Goal: Information Seeking & Learning: Learn about a topic

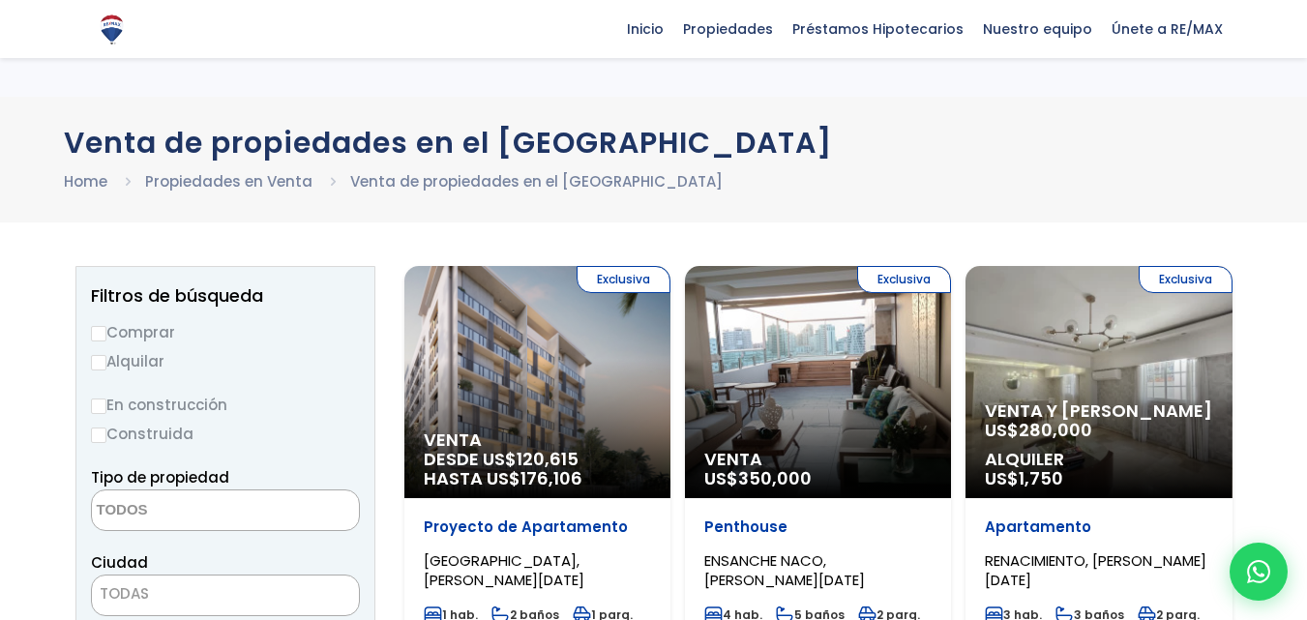
select select
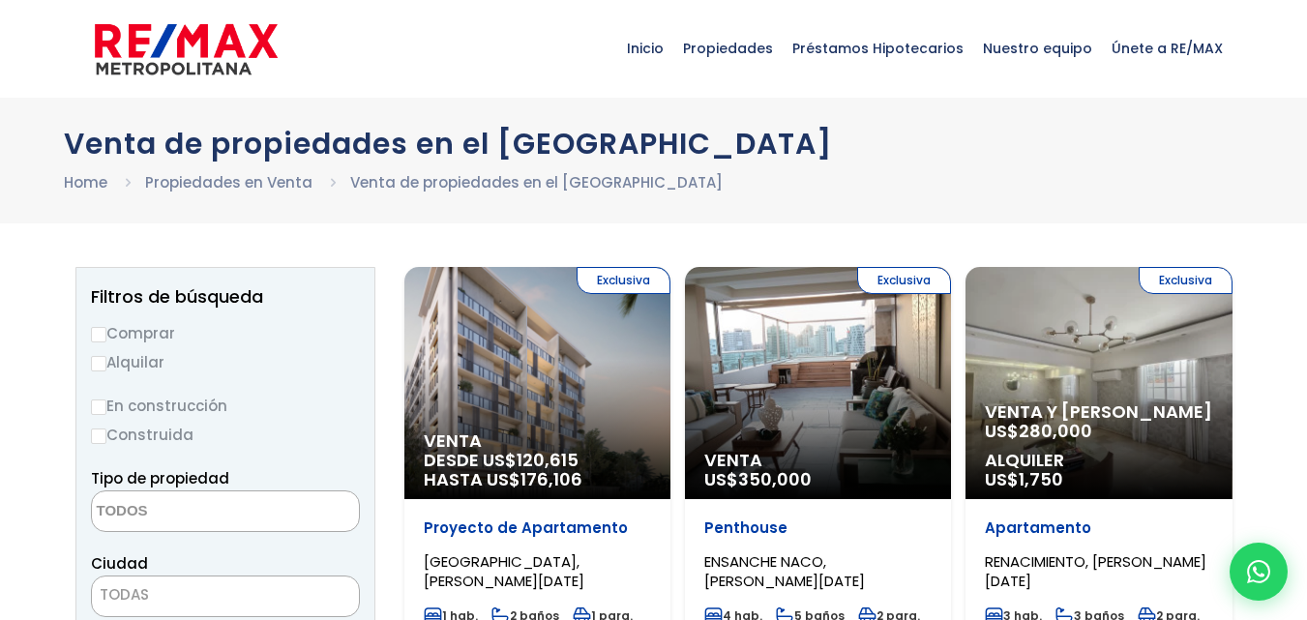
click at [99, 404] on input "En construcción" at bounding box center [98, 407] width 15 height 15
radio input "true"
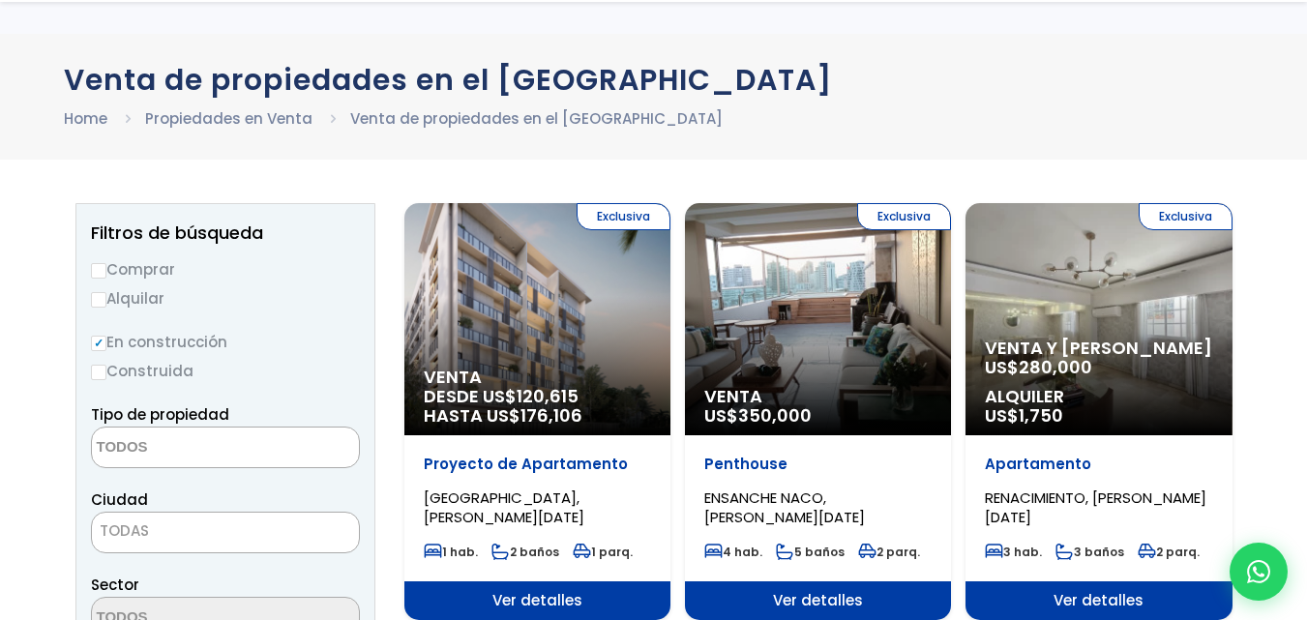
scroll to position [97, 0]
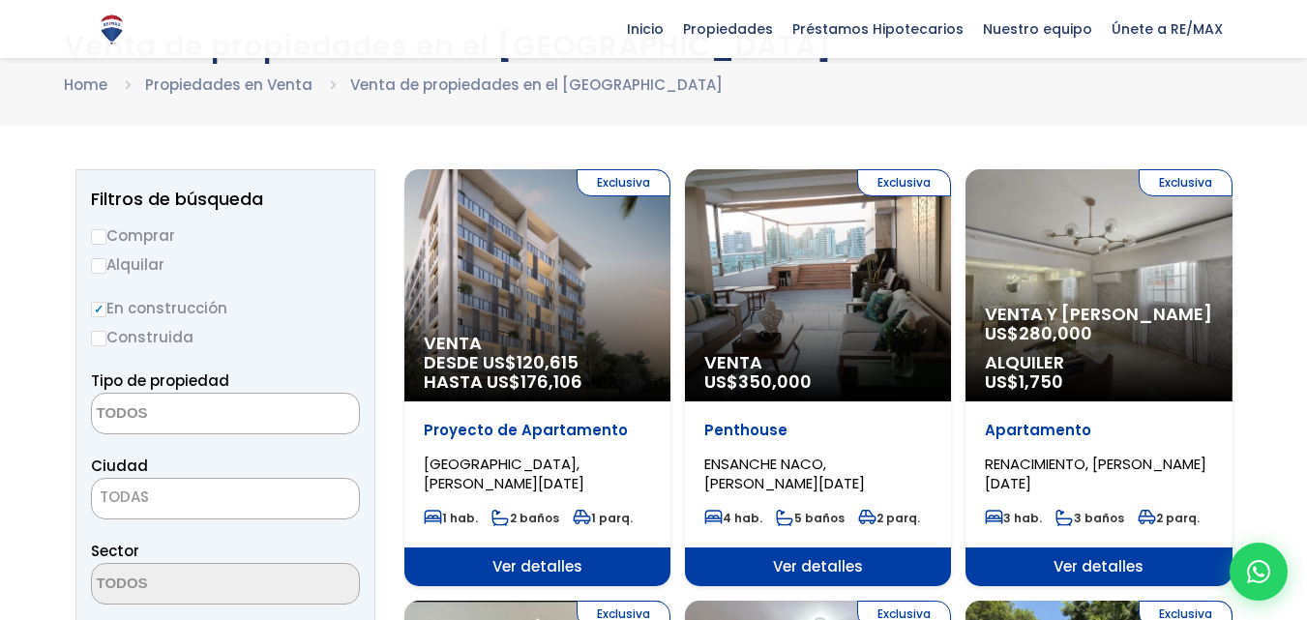
click at [162, 409] on textarea "Search" at bounding box center [186, 415] width 188 height 42
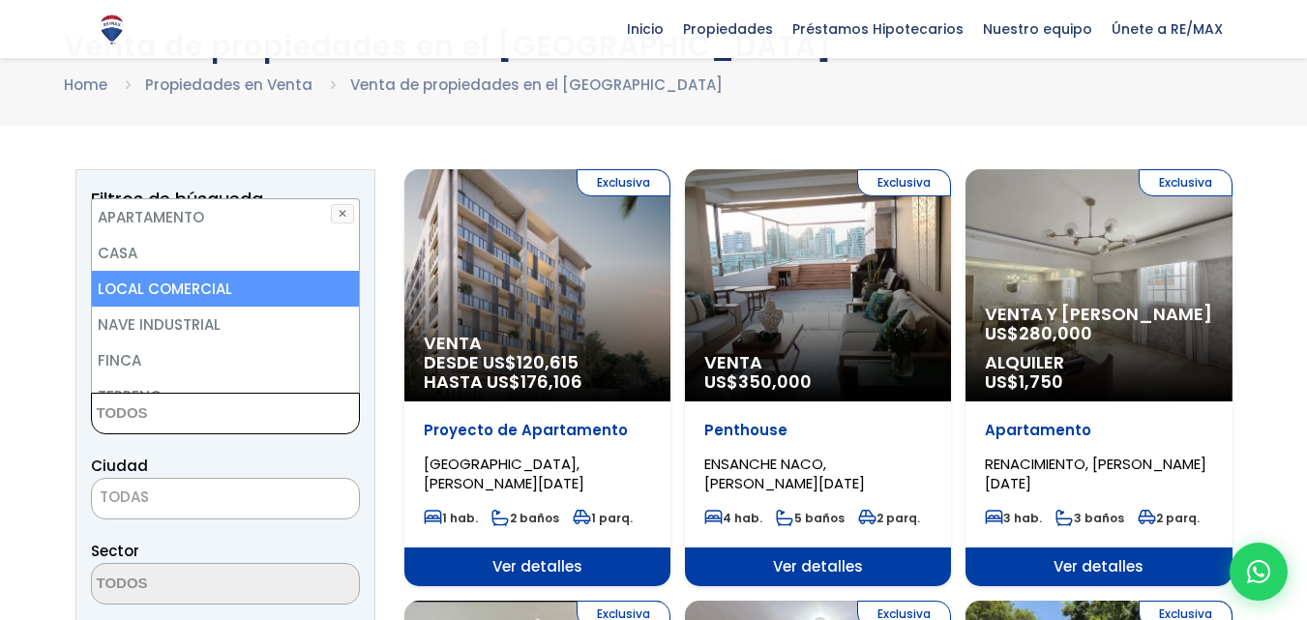
scroll to position [0, 0]
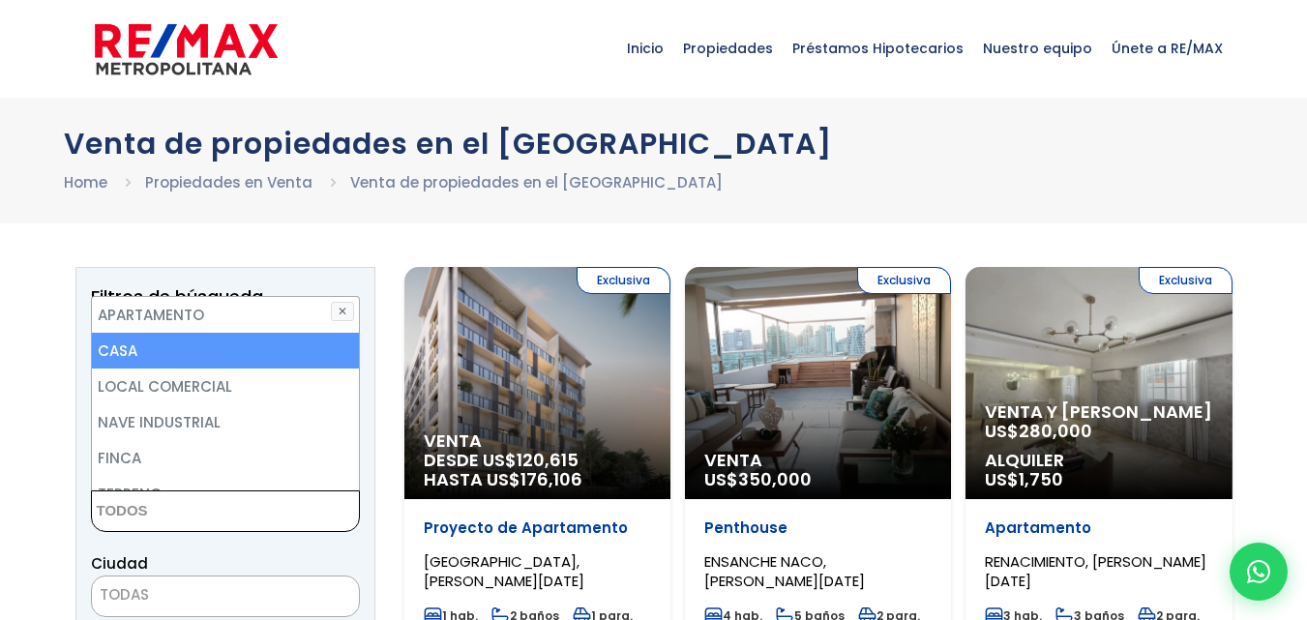
click at [168, 350] on li "CASA" at bounding box center [225, 351] width 267 height 36
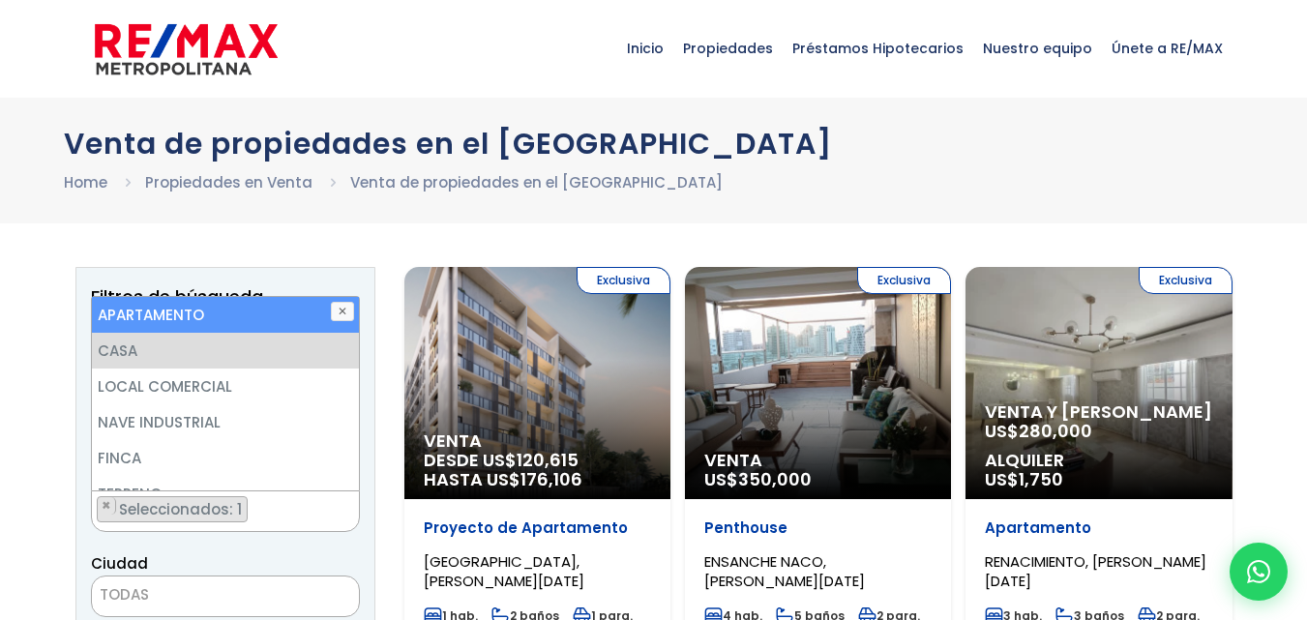
click at [185, 323] on li "APARTAMENTO" at bounding box center [225, 315] width 267 height 36
select select "apartment"
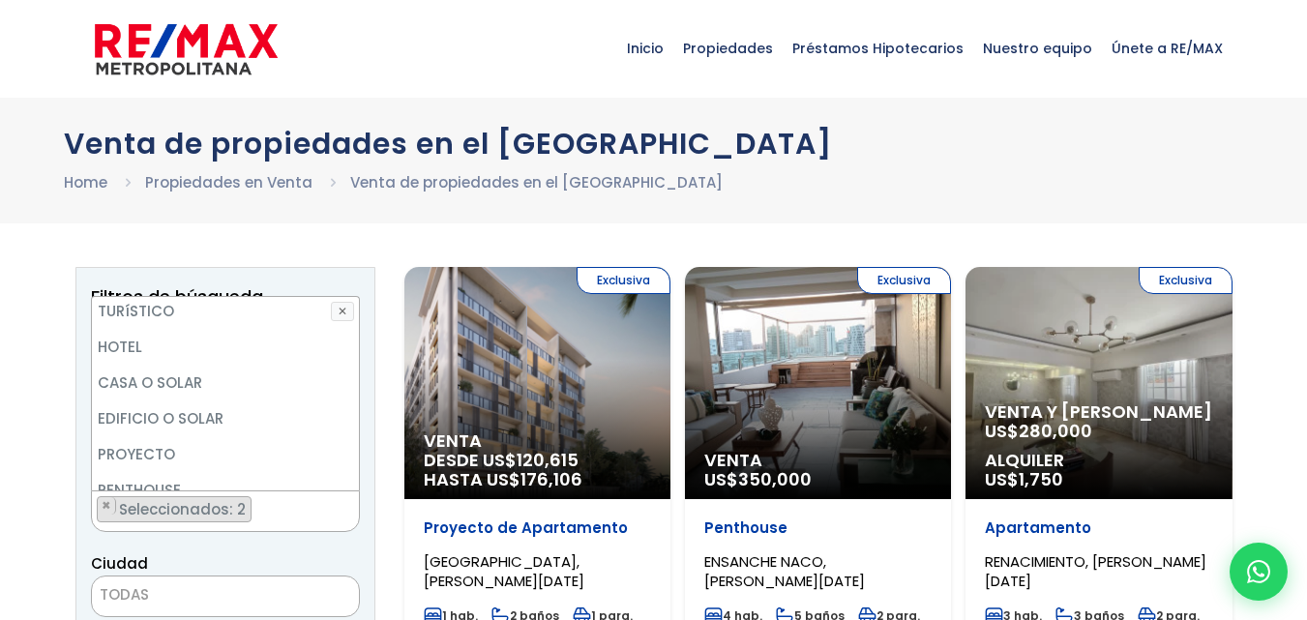
scroll to position [0, 0]
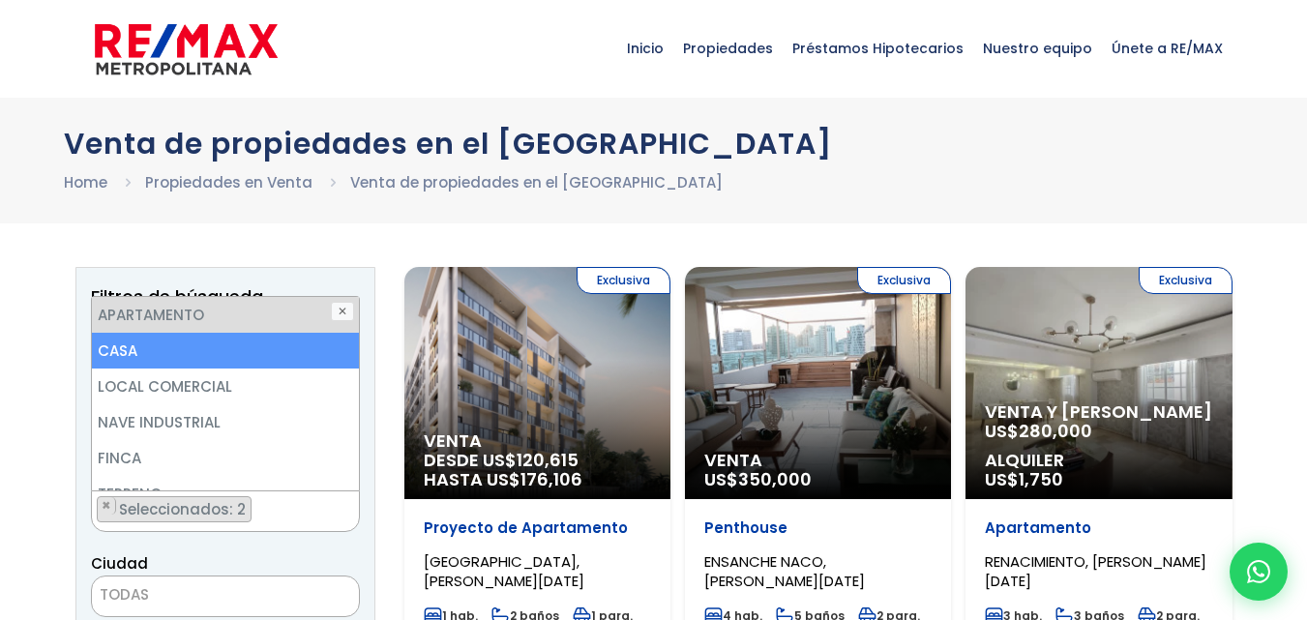
click at [283, 349] on li "CASA" at bounding box center [225, 351] width 267 height 36
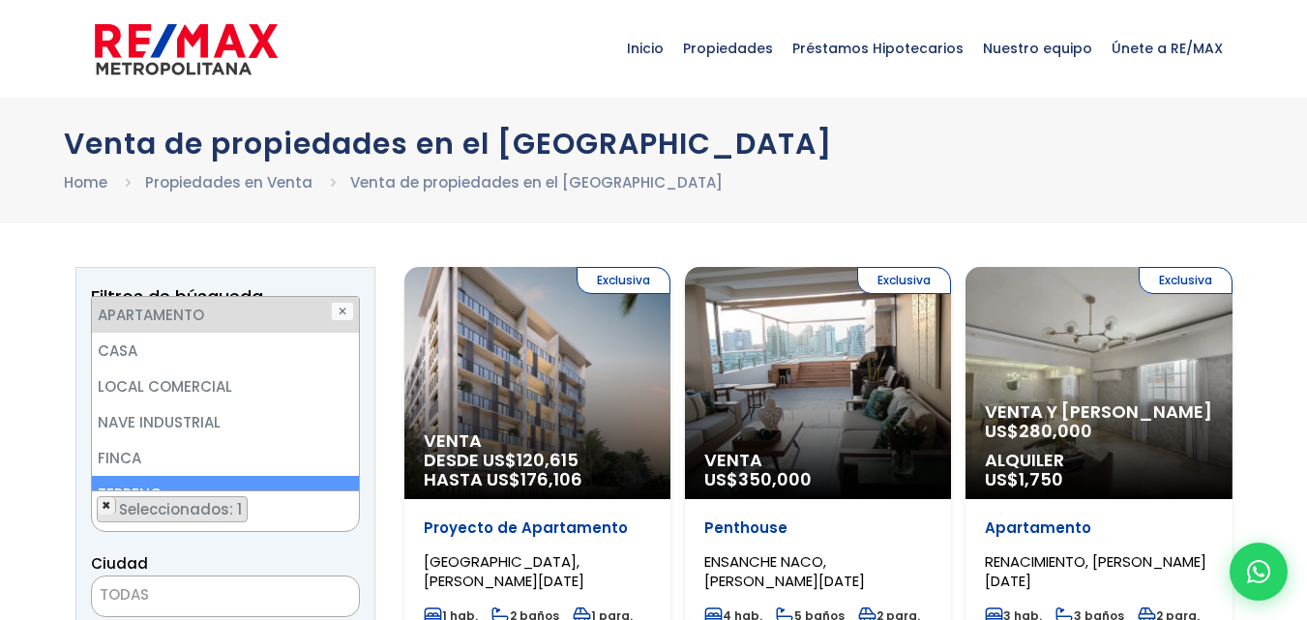
click at [103, 503] on span "×" at bounding box center [107, 505] width 10 height 17
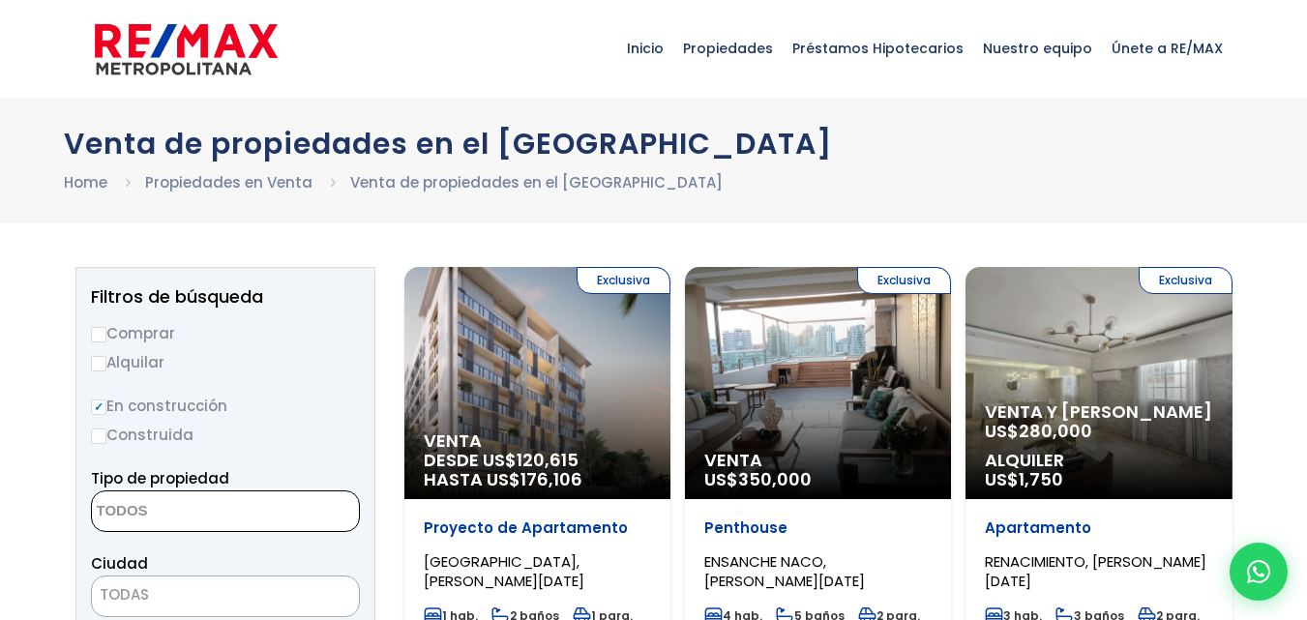
click at [227, 518] on textarea "Search" at bounding box center [186, 513] width 188 height 42
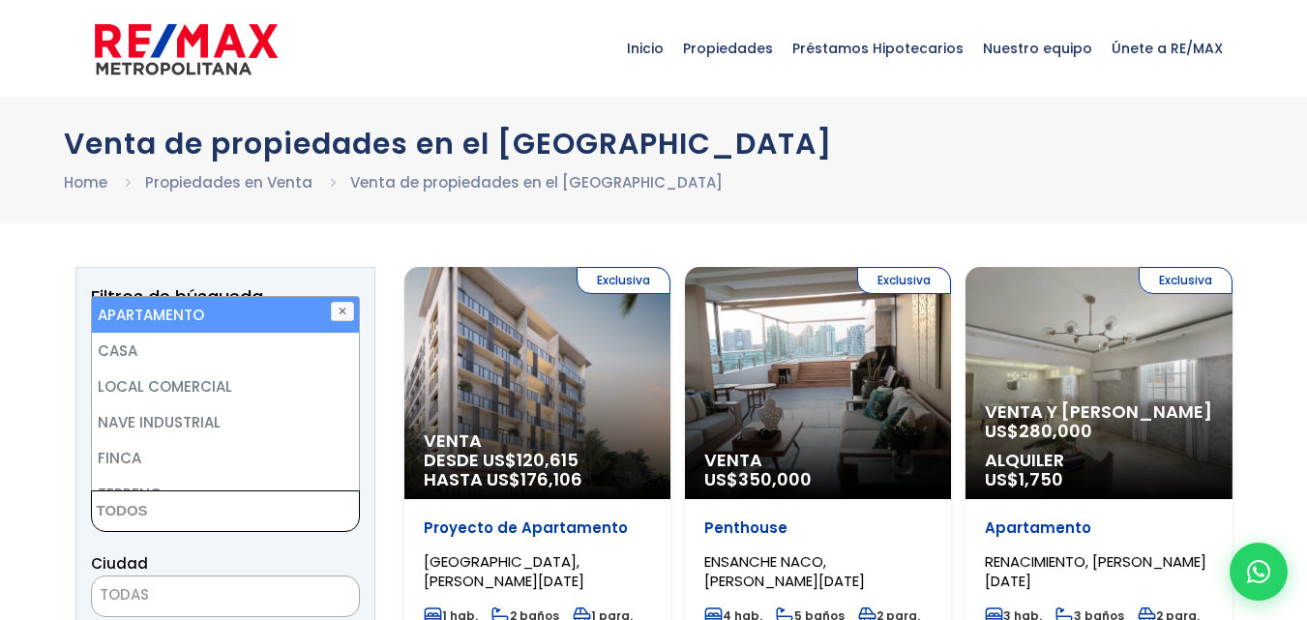
click at [147, 322] on li "APARTAMENTO" at bounding box center [225, 315] width 267 height 36
select select "apartment"
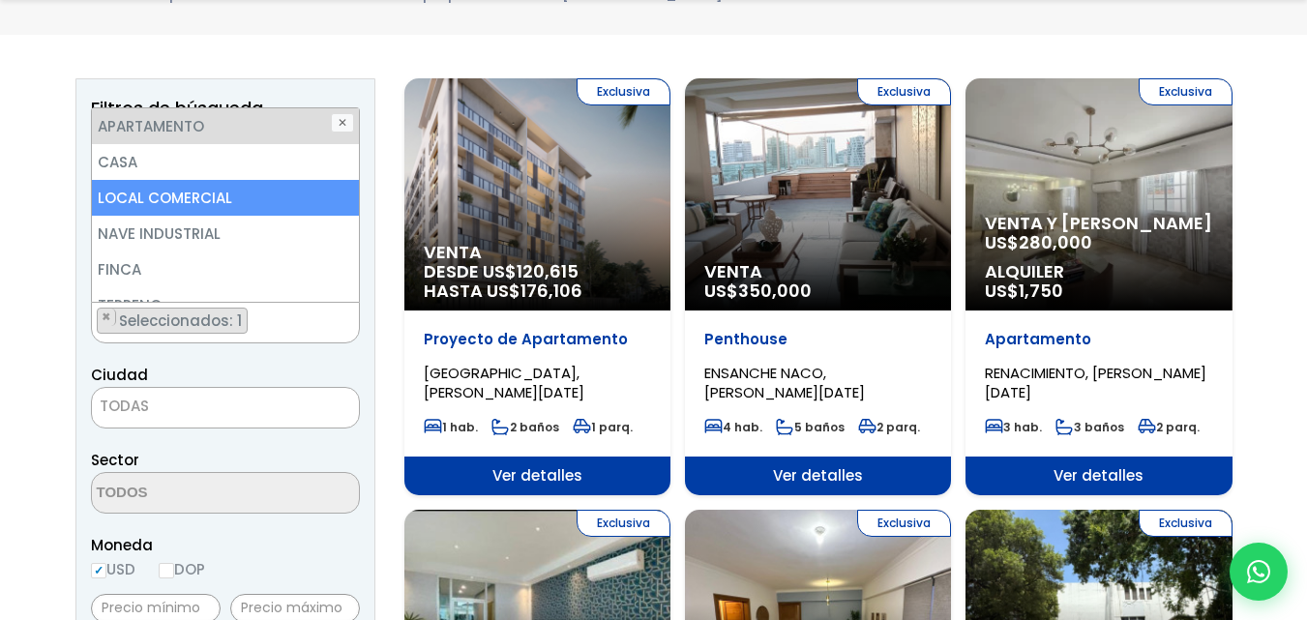
scroll to position [194, 0]
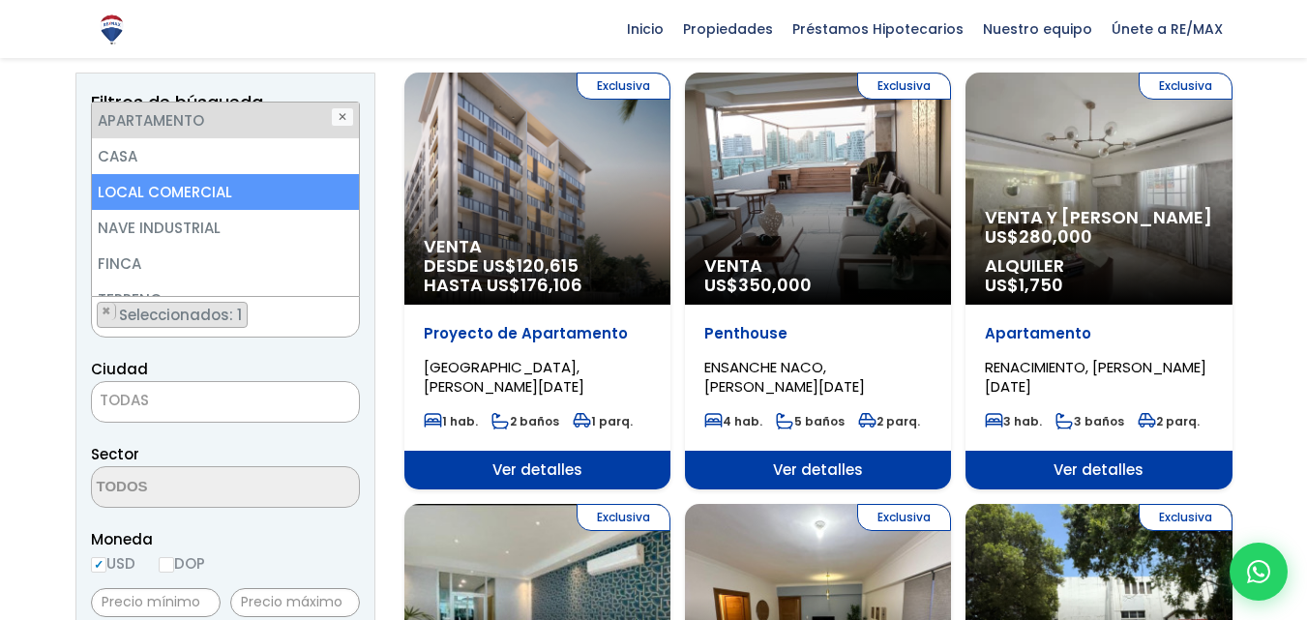
click at [134, 407] on span "TODAS" at bounding box center [124, 400] width 49 height 20
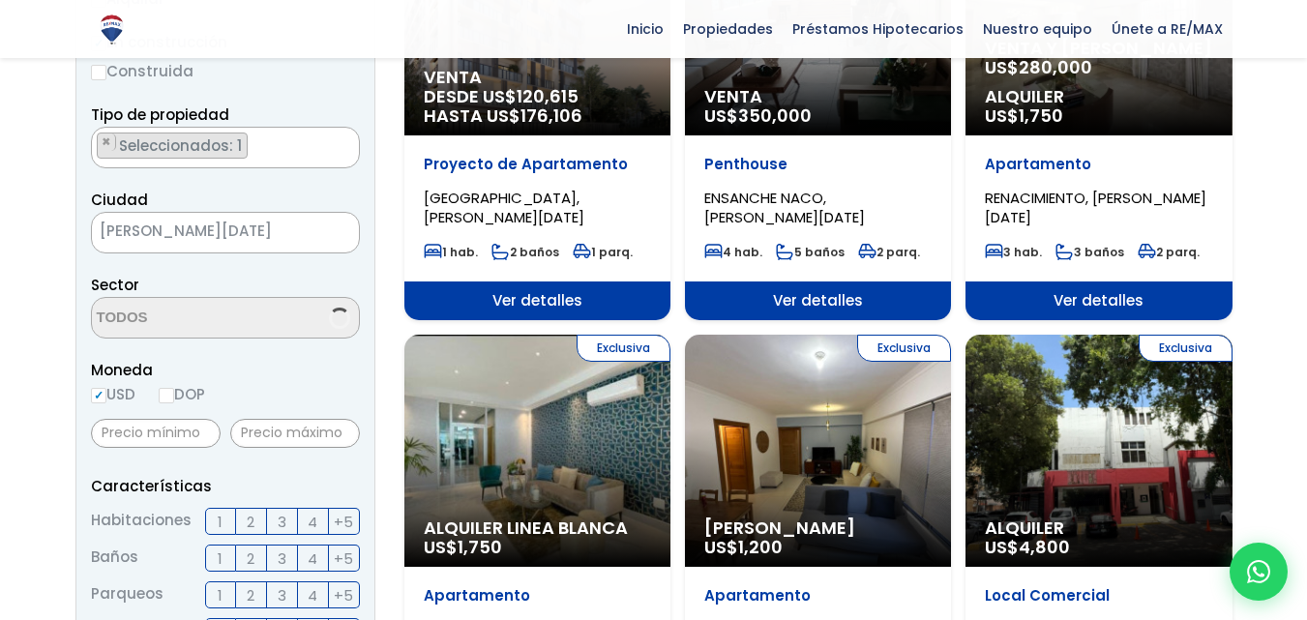
scroll to position [387, 0]
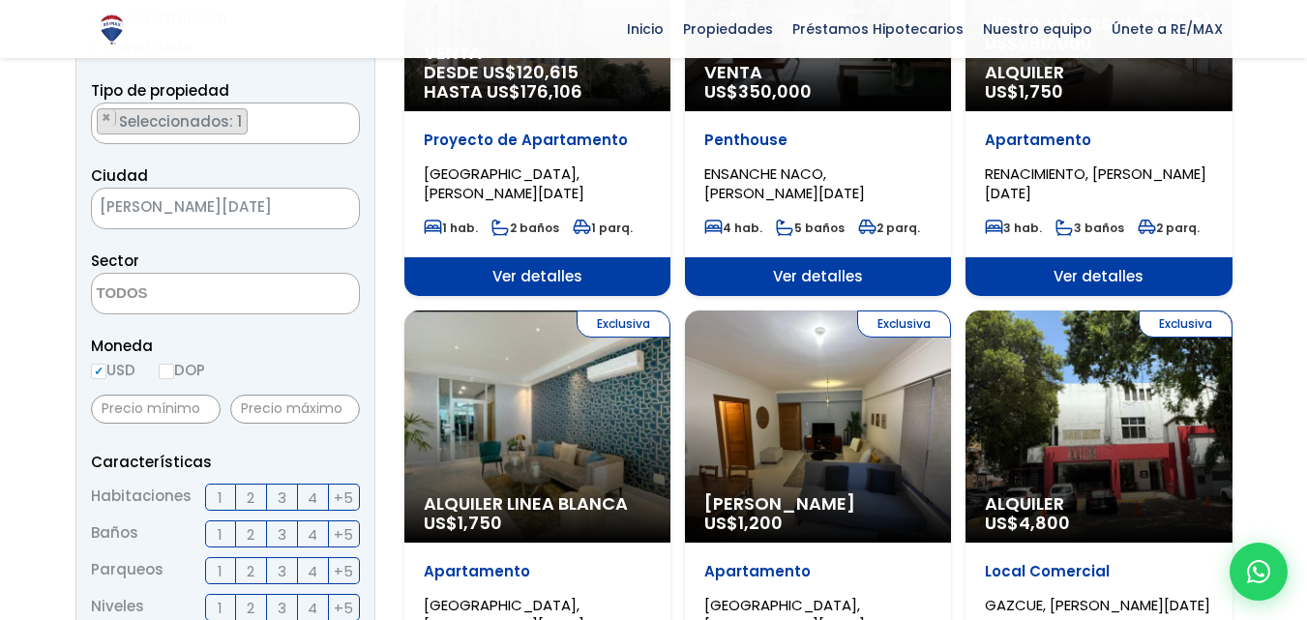
click at [127, 307] on textarea "Search" at bounding box center [186, 295] width 188 height 42
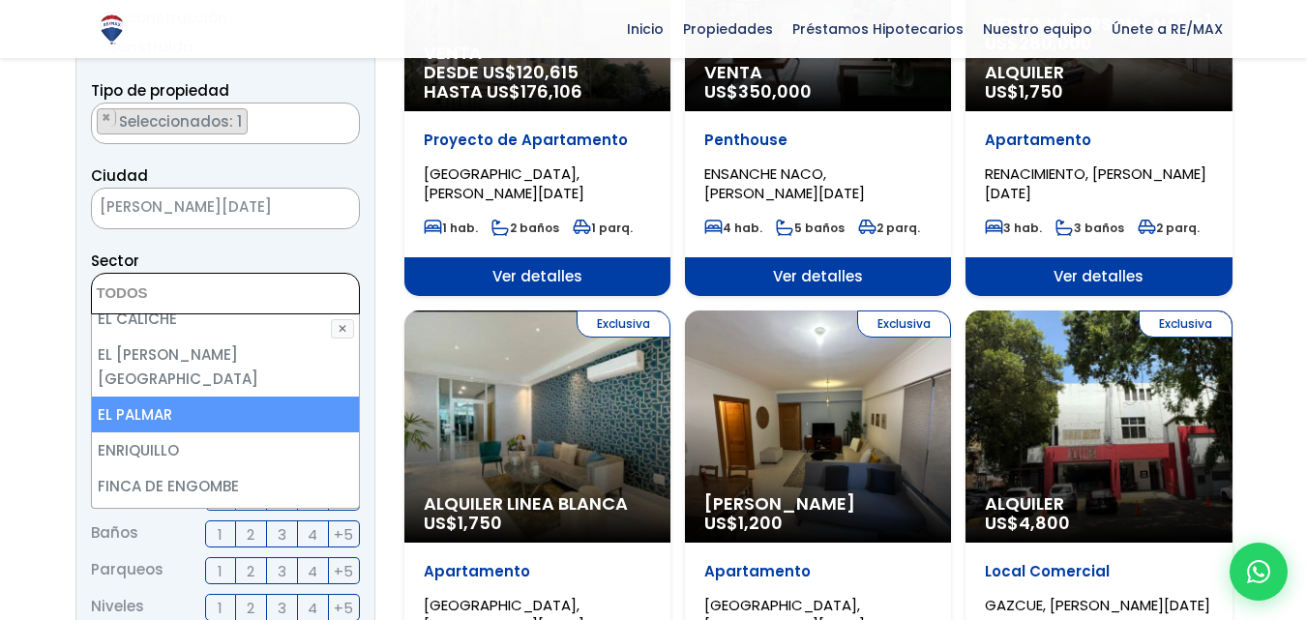
scroll to position [871, 0]
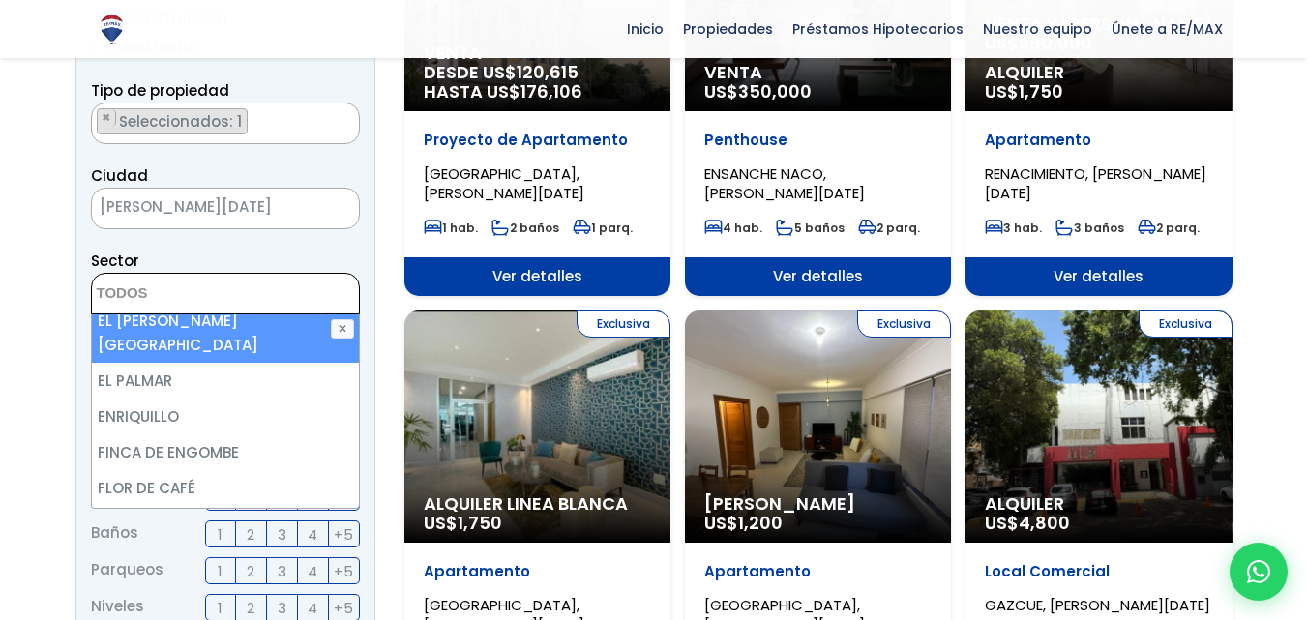
click at [282, 212] on span "[PERSON_NAME][DATE]" at bounding box center [201, 207] width 219 height 27
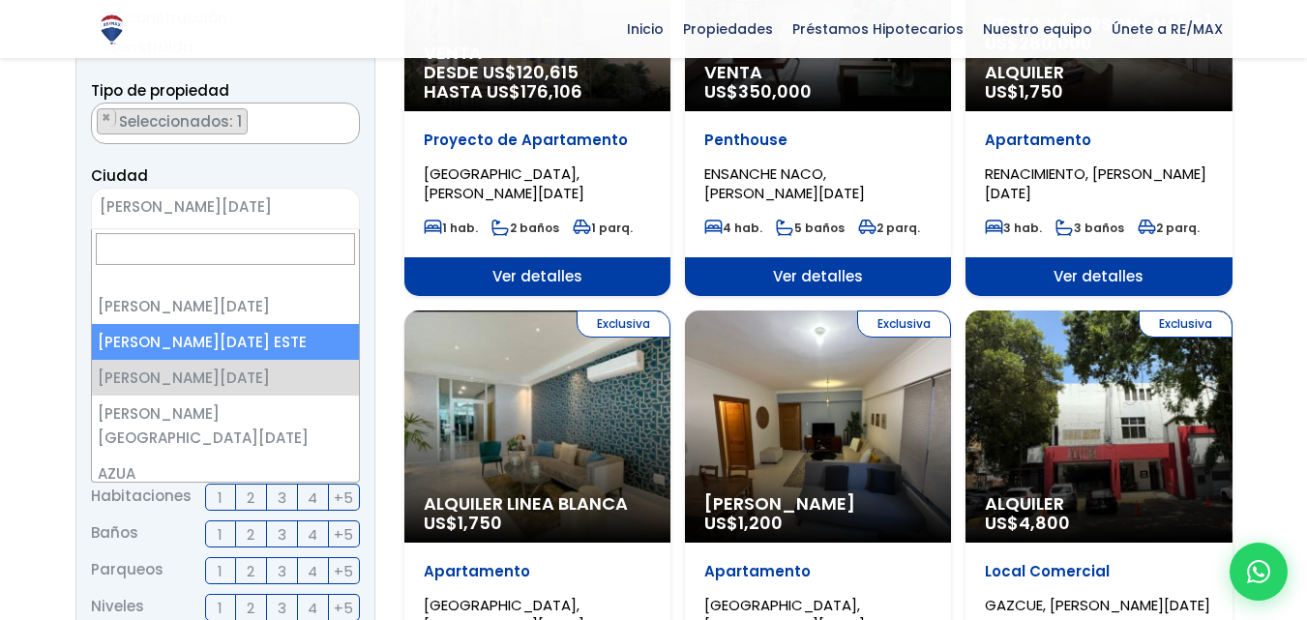
select select "148"
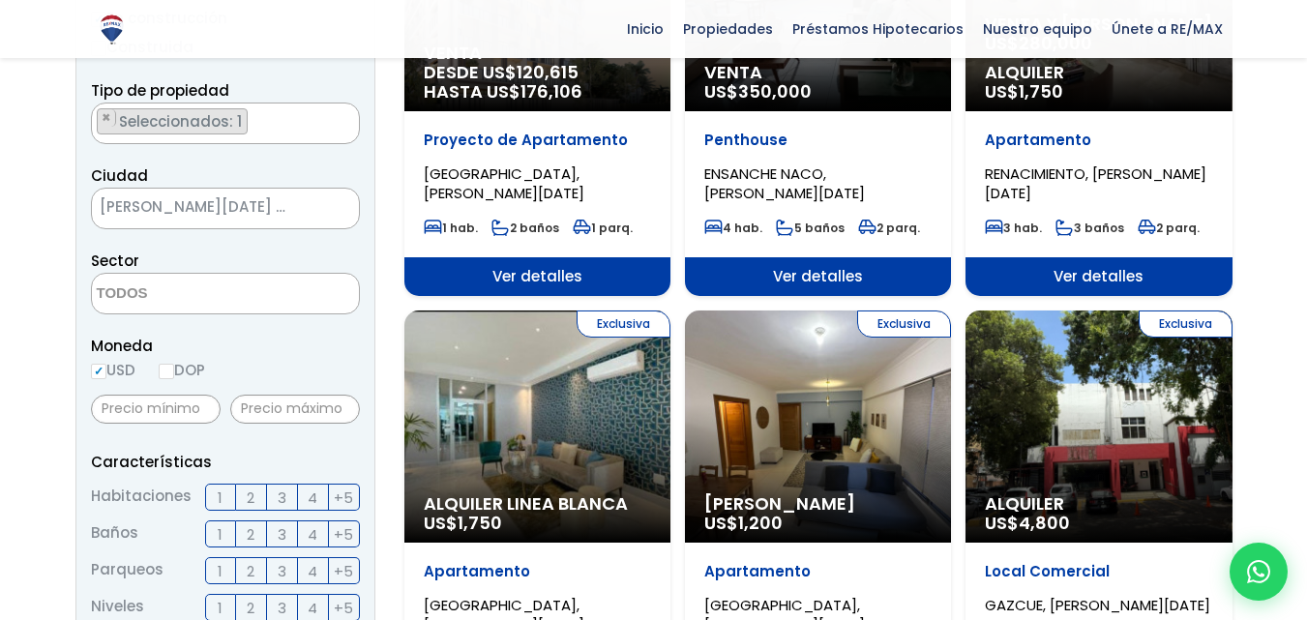
click at [151, 294] on textarea "Search" at bounding box center [186, 295] width 188 height 42
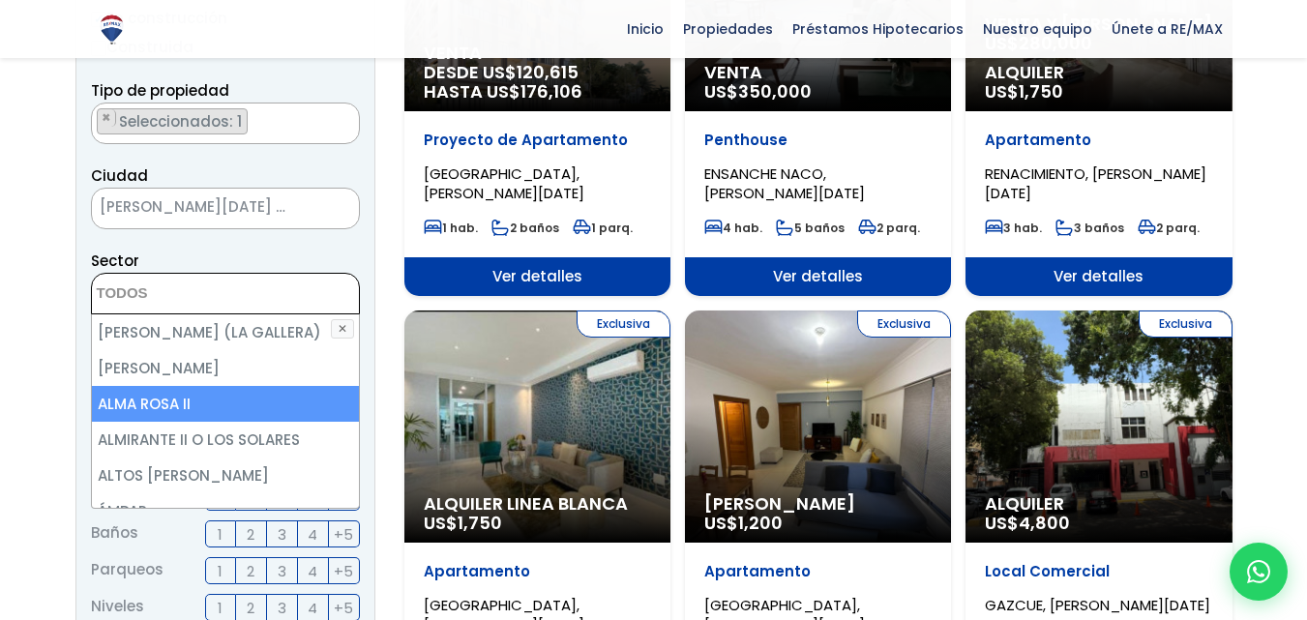
click at [190, 396] on li "ALMA ROSA II" at bounding box center [225, 404] width 267 height 36
select select "13152"
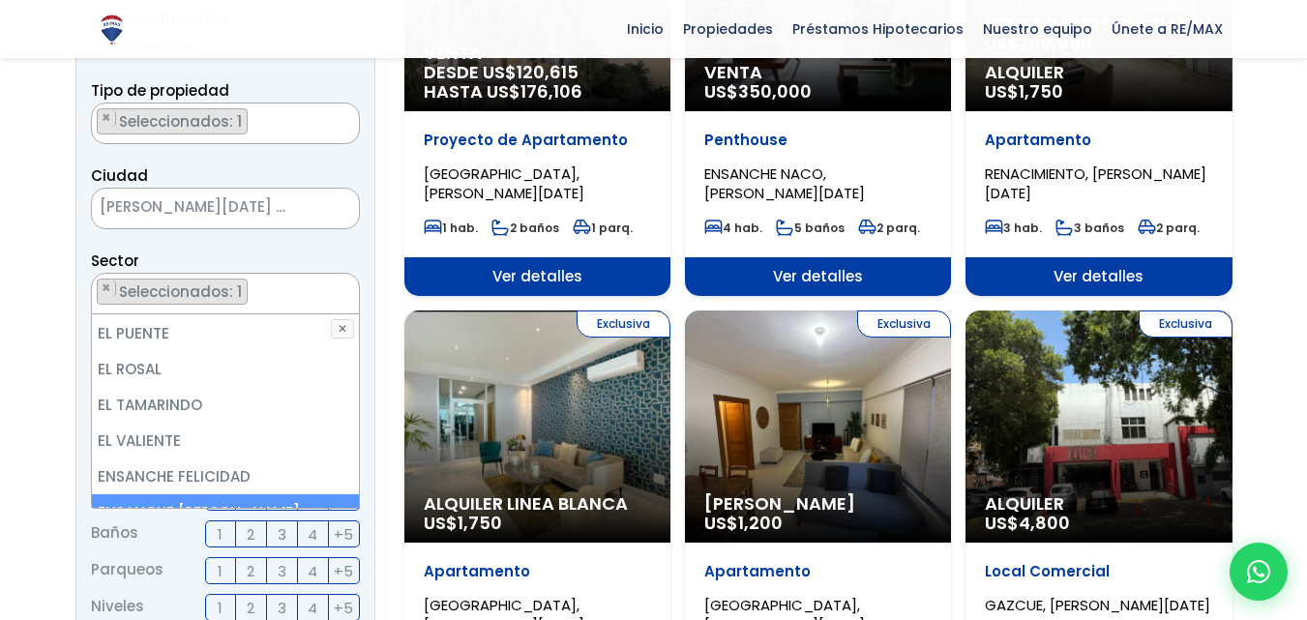
scroll to position [1936, 0]
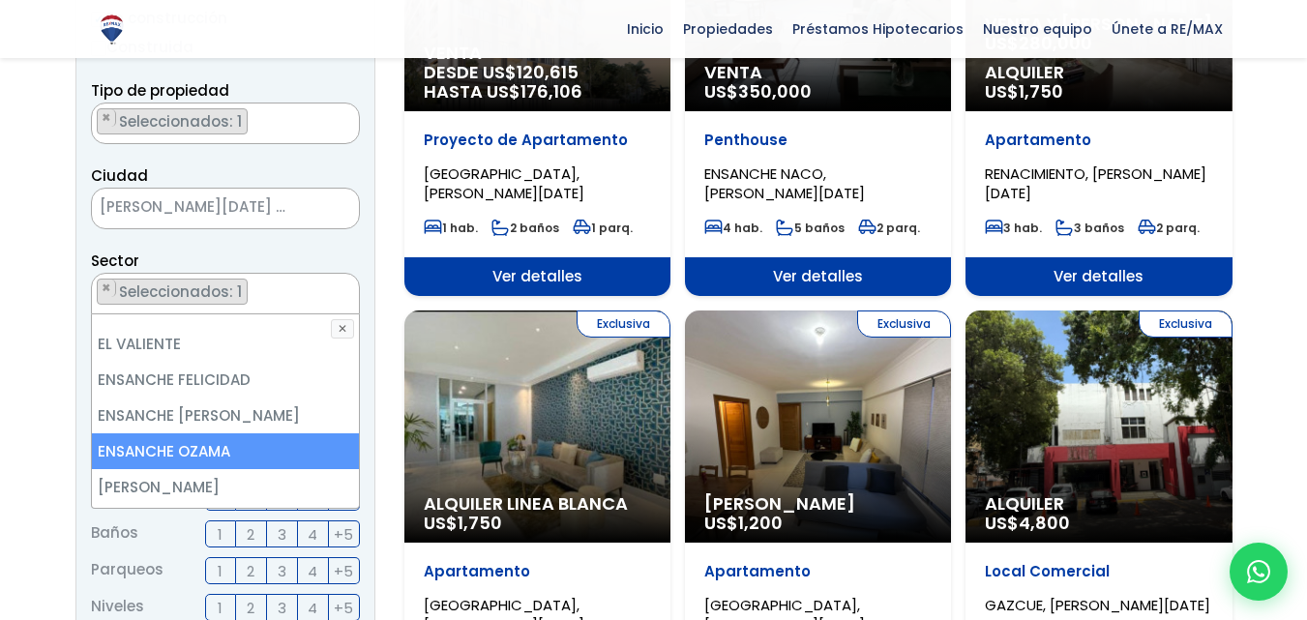
click at [213, 434] on li "ENSANCHE OZAMA" at bounding box center [225, 452] width 267 height 36
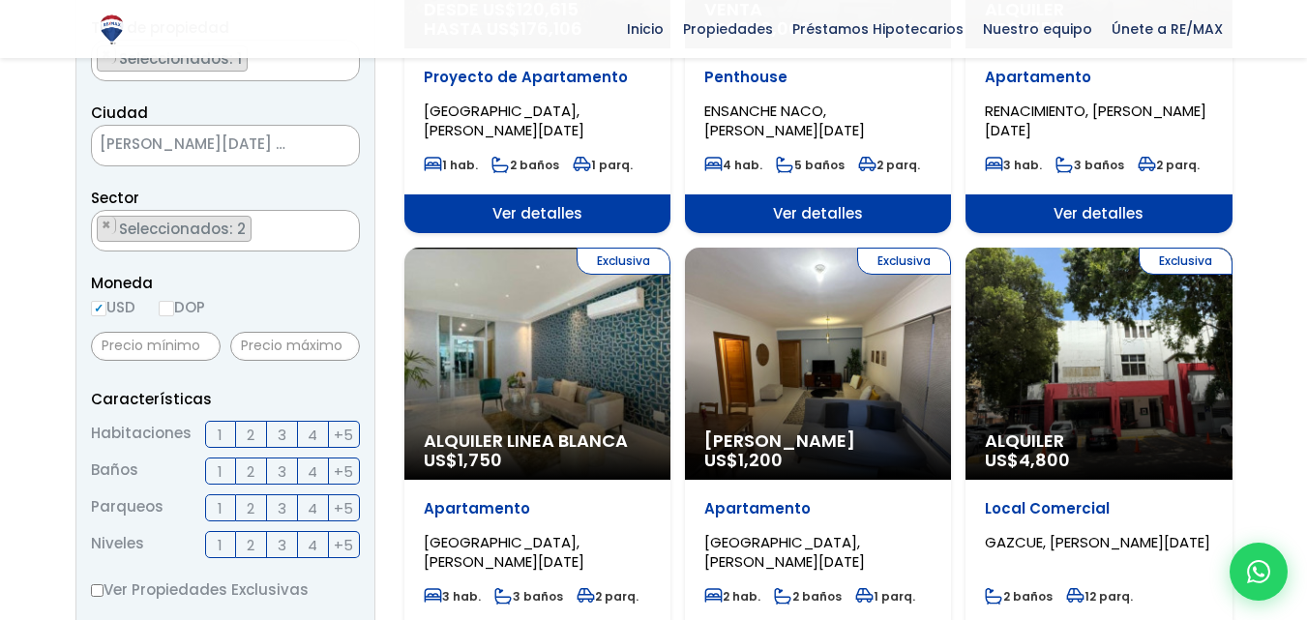
scroll to position [484, 0]
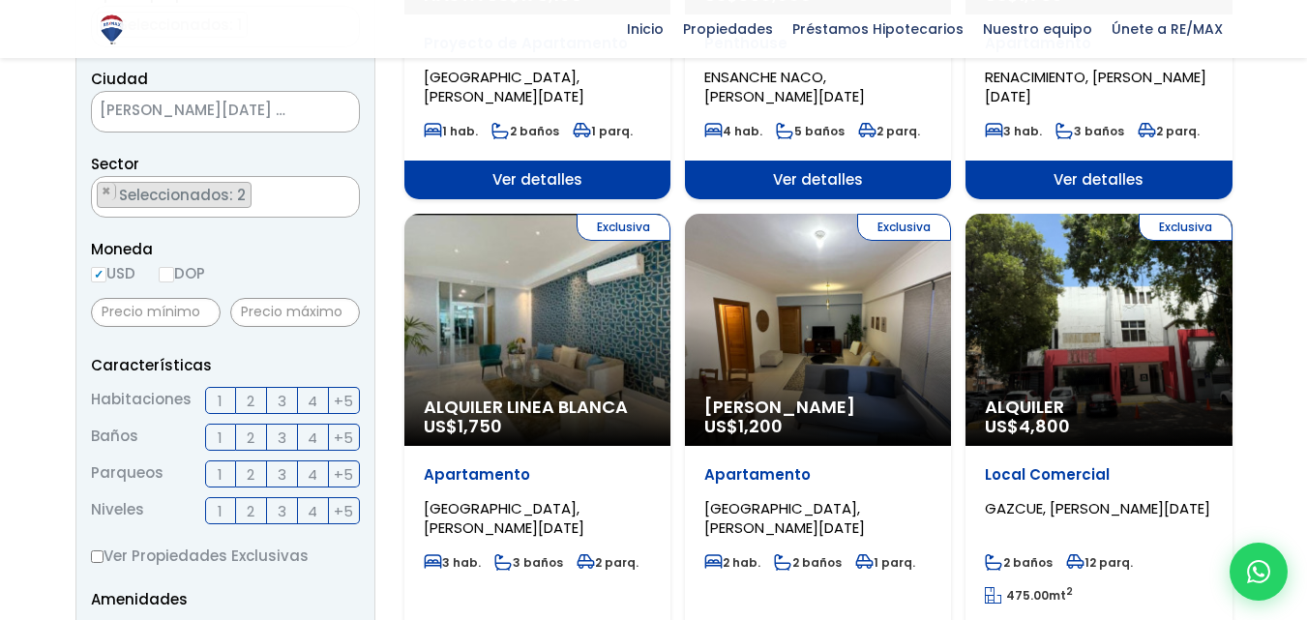
click at [169, 273] on input "DOP" at bounding box center [166, 274] width 15 height 15
radio input "true"
click at [182, 311] on input "text" at bounding box center [156, 312] width 130 height 29
click at [196, 318] on input "text" at bounding box center [156, 312] width 130 height 29
click at [196, 317] on input "text" at bounding box center [156, 312] width 130 height 29
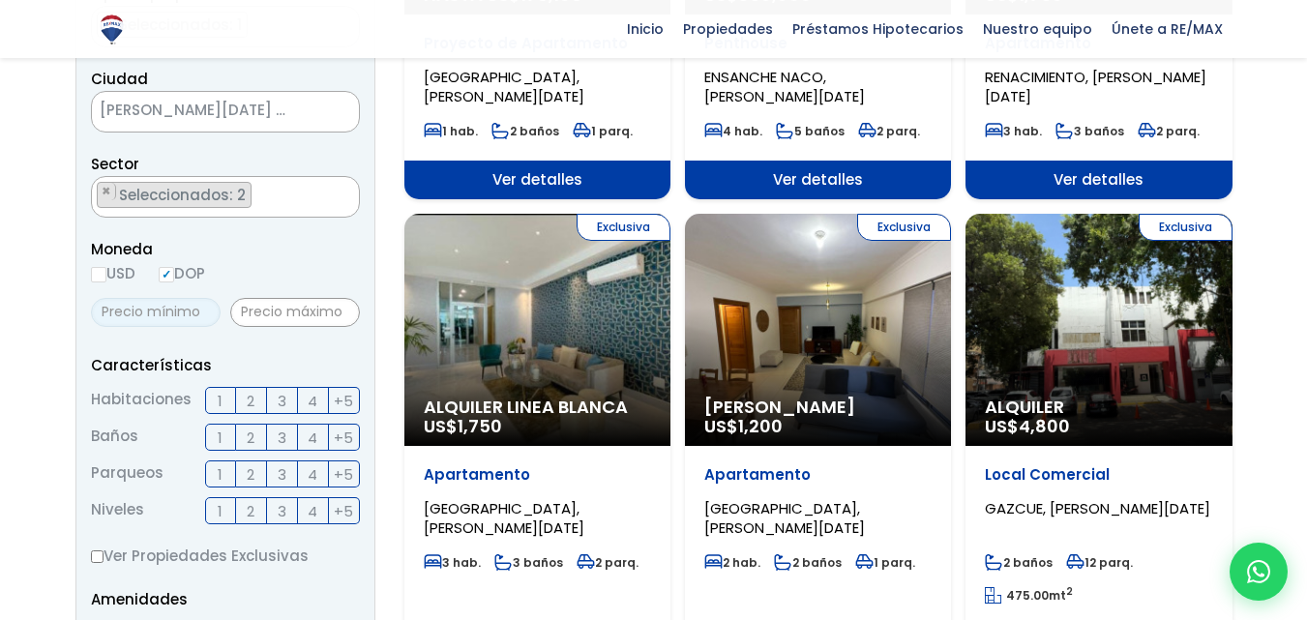
click at [196, 317] on input "text" at bounding box center [156, 312] width 130 height 29
type input "5"
type input "1,500,000"
click at [264, 309] on input "text" at bounding box center [295, 312] width 130 height 29
type input "2,500,000"
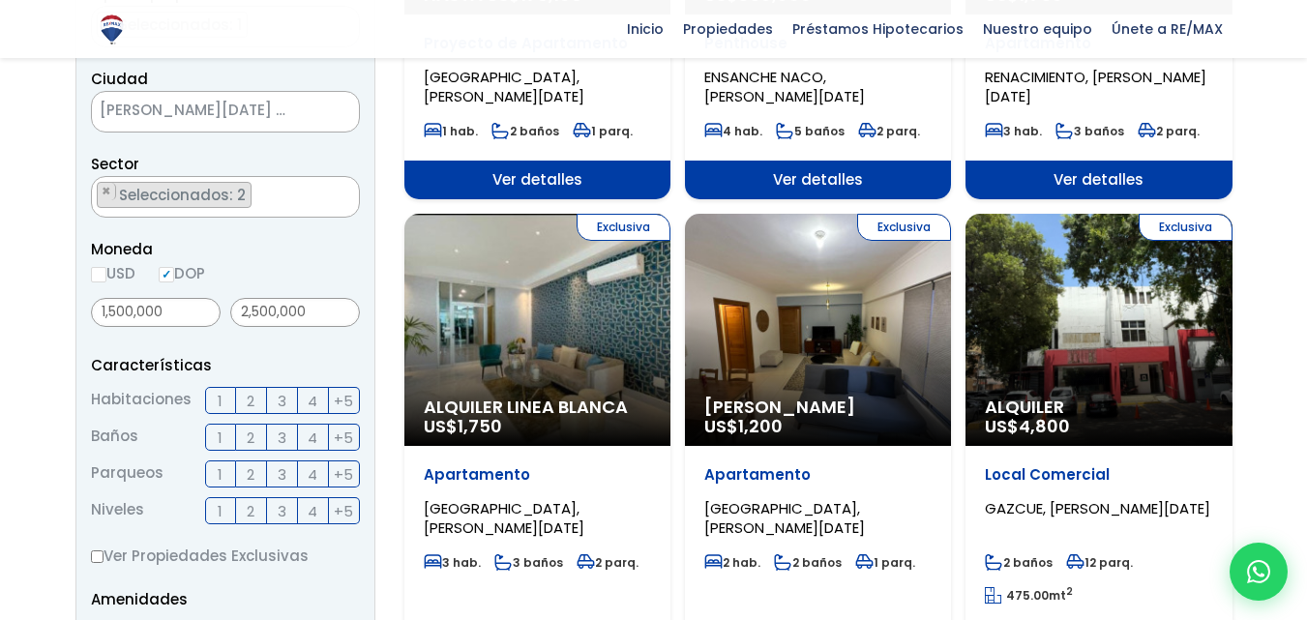
click at [278, 403] on span "3" at bounding box center [282, 401] width 9 height 24
click at [0, 0] on input "3" at bounding box center [0, 0] width 0 height 0
click at [255, 433] on span "2" at bounding box center [251, 438] width 8 height 24
click at [0, 0] on input "2" at bounding box center [0, 0] width 0 height 0
click at [224, 476] on label "1" at bounding box center [220, 474] width 31 height 27
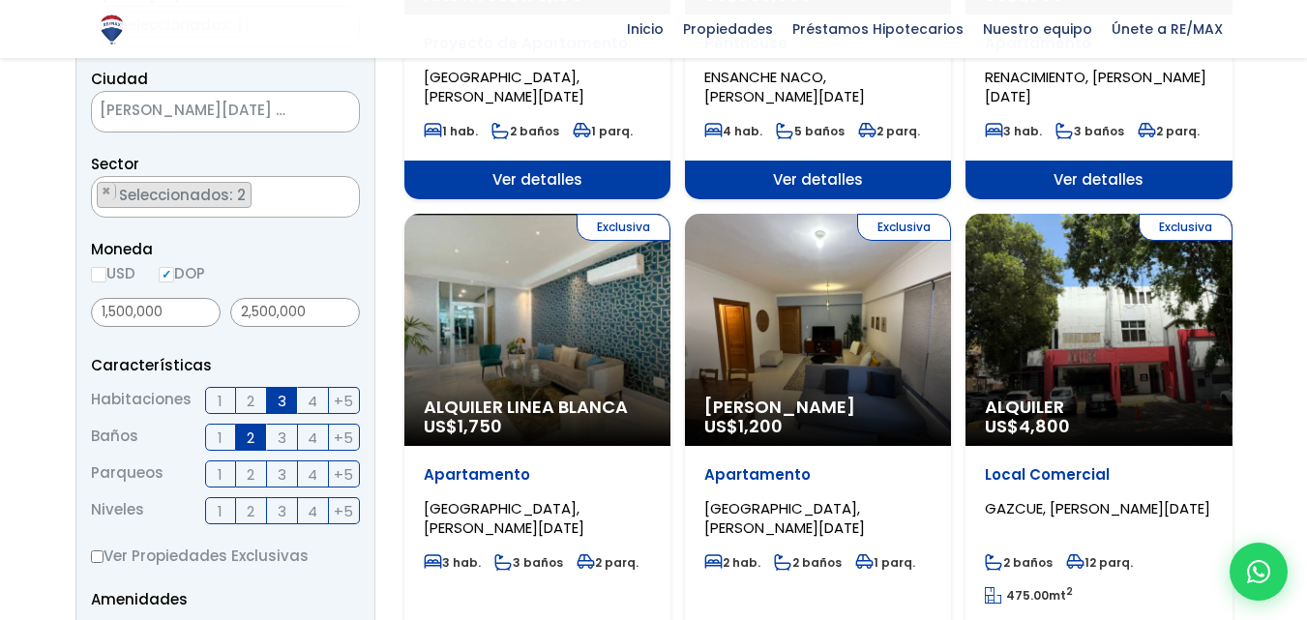
click at [0, 0] on input "1" at bounding box center [0, 0] width 0 height 0
click at [96, 558] on input "Ver Propiedades Exclusivas" at bounding box center [97, 557] width 13 height 13
checkbox input "true"
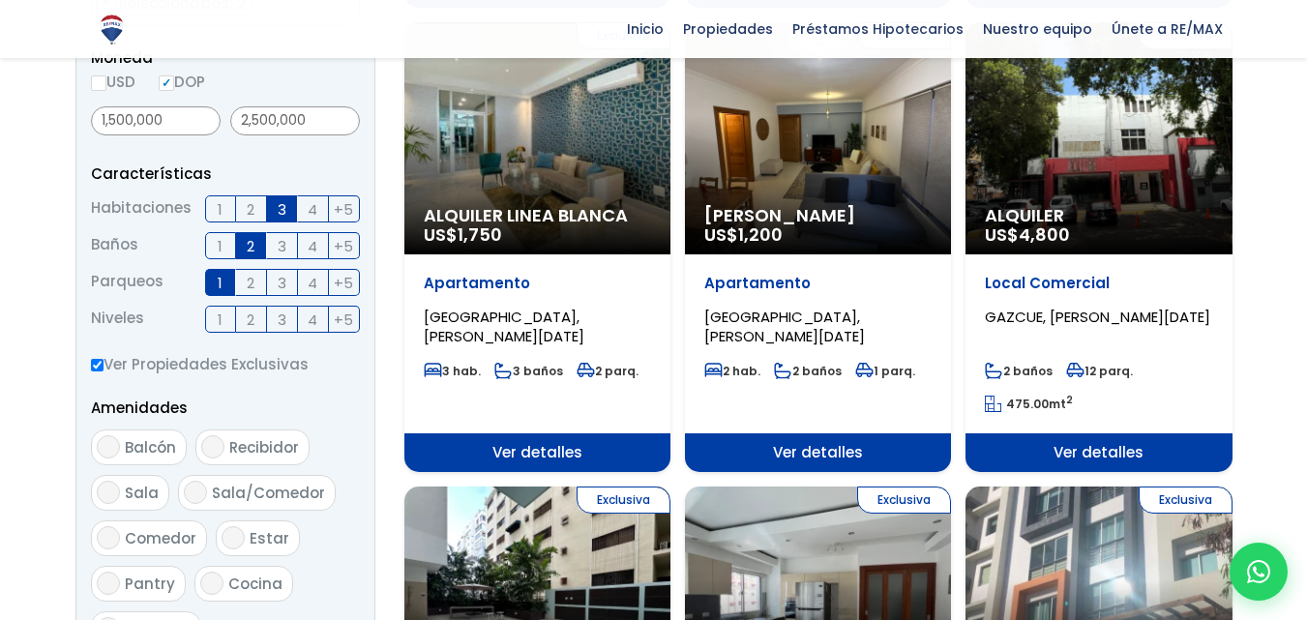
scroll to position [677, 0]
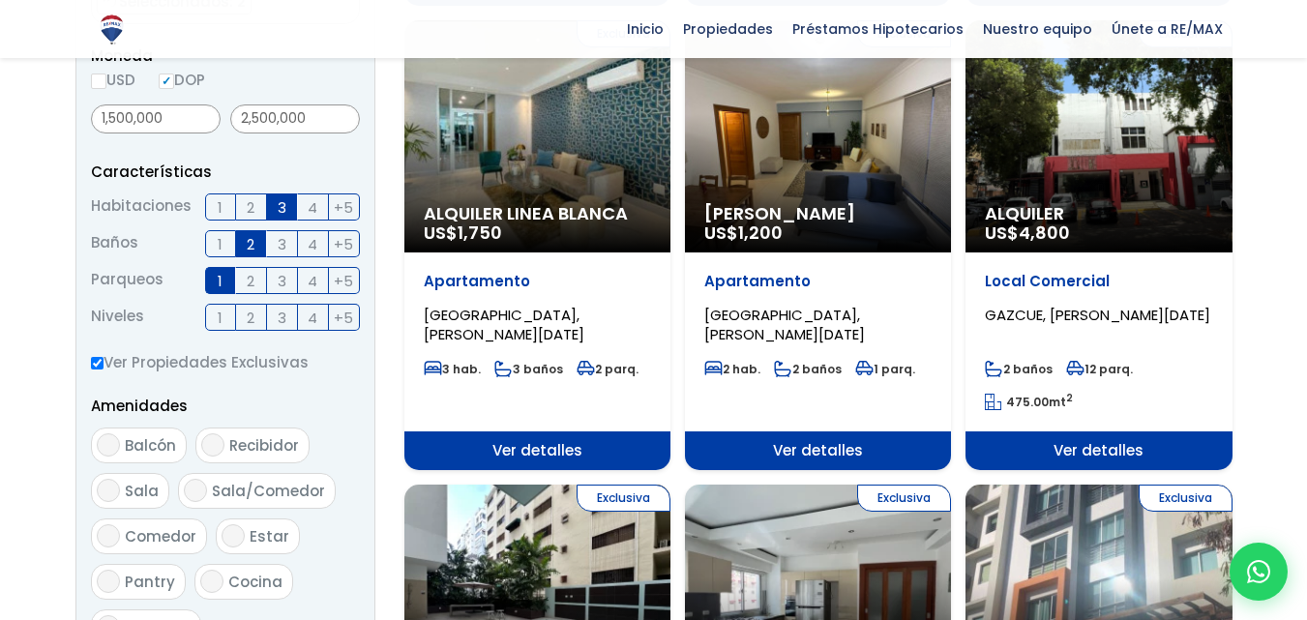
click at [309, 319] on span "4" at bounding box center [313, 318] width 10 height 24
click at [0, 0] on input "4" at bounding box center [0, 0] width 0 height 0
click at [284, 327] on span "3" at bounding box center [282, 318] width 9 height 24
click at [0, 0] on input "3" at bounding box center [0, 0] width 0 height 0
click at [259, 318] on label "2" at bounding box center [251, 317] width 31 height 27
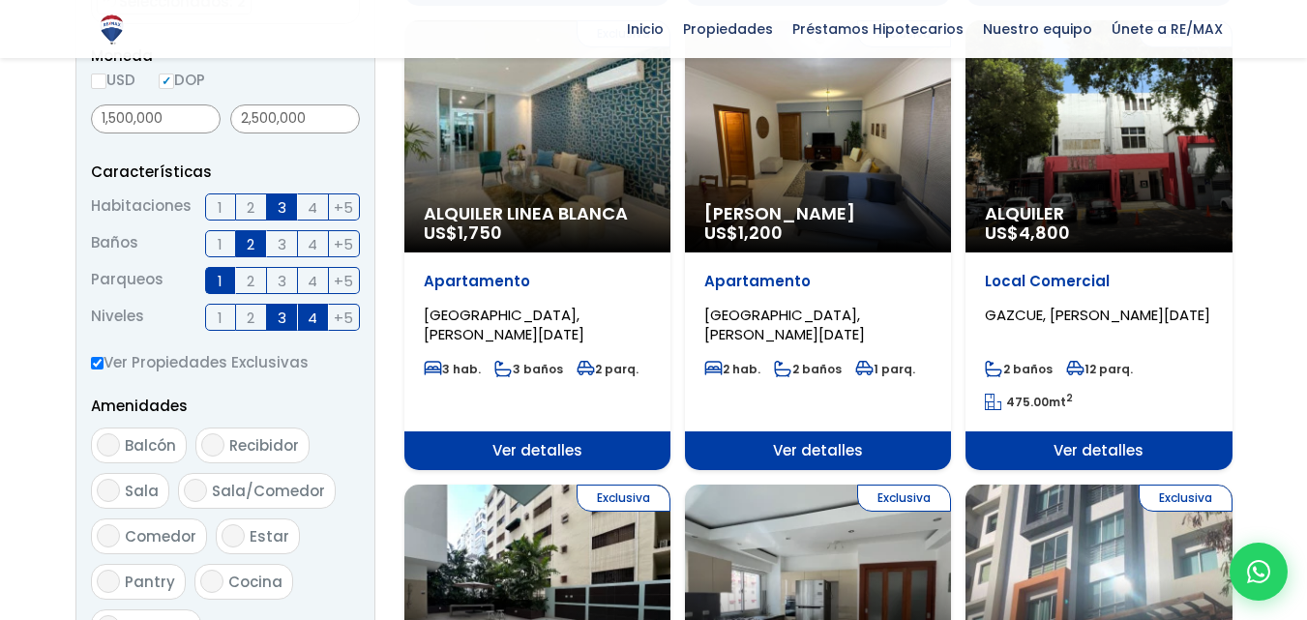
click at [0, 0] on input "2" at bounding box center [0, 0] width 0 height 0
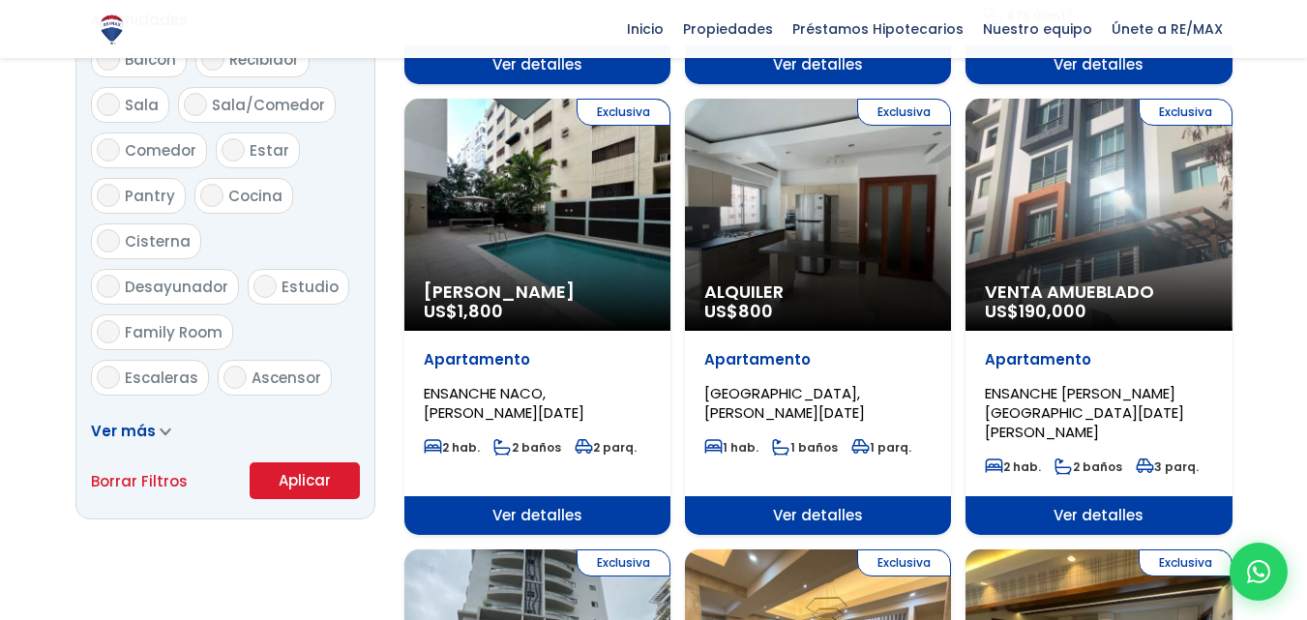
scroll to position [1065, 0]
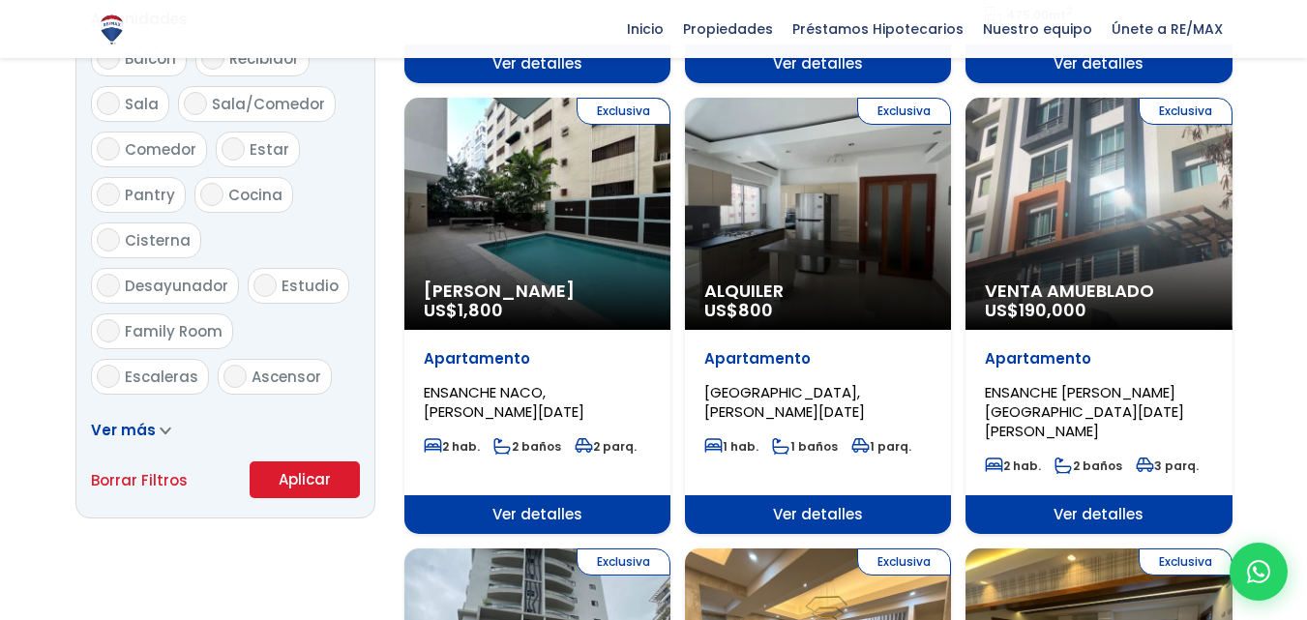
click at [167, 435] on div "Ver más" at bounding box center [225, 430] width 269 height 24
click at [161, 428] on icon at bounding box center [166, 431] width 12 height 9
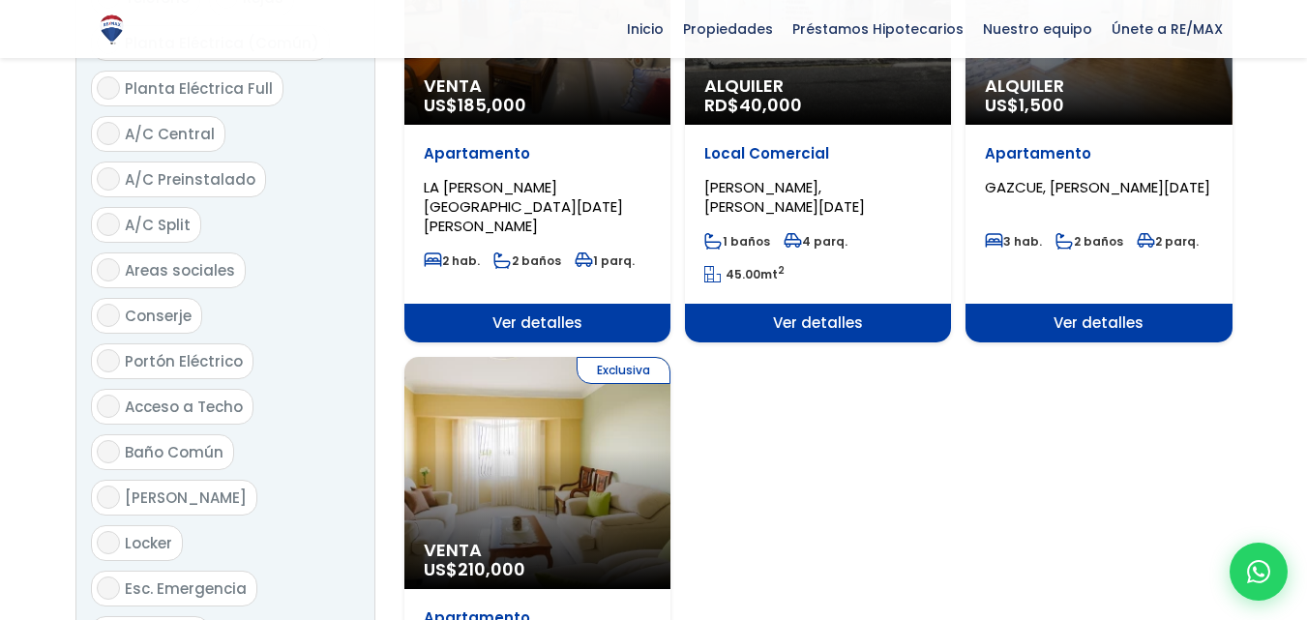
scroll to position [2419, 0]
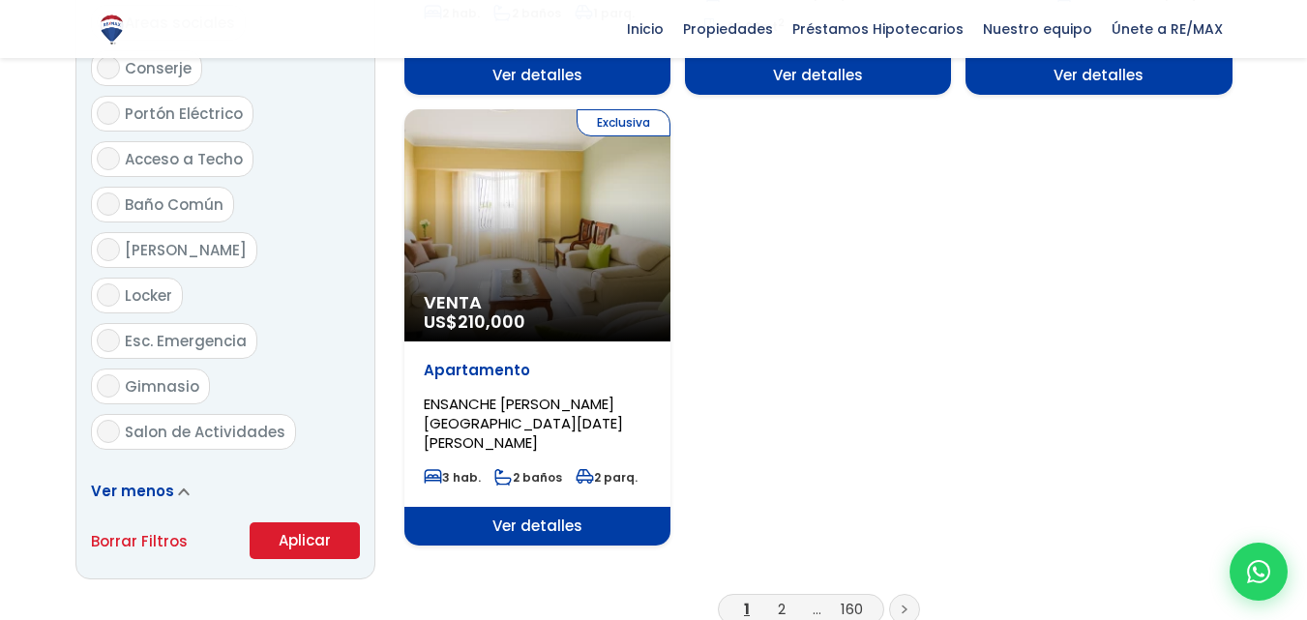
click at [295, 523] on button "Aplicar" at bounding box center [305, 541] width 110 height 37
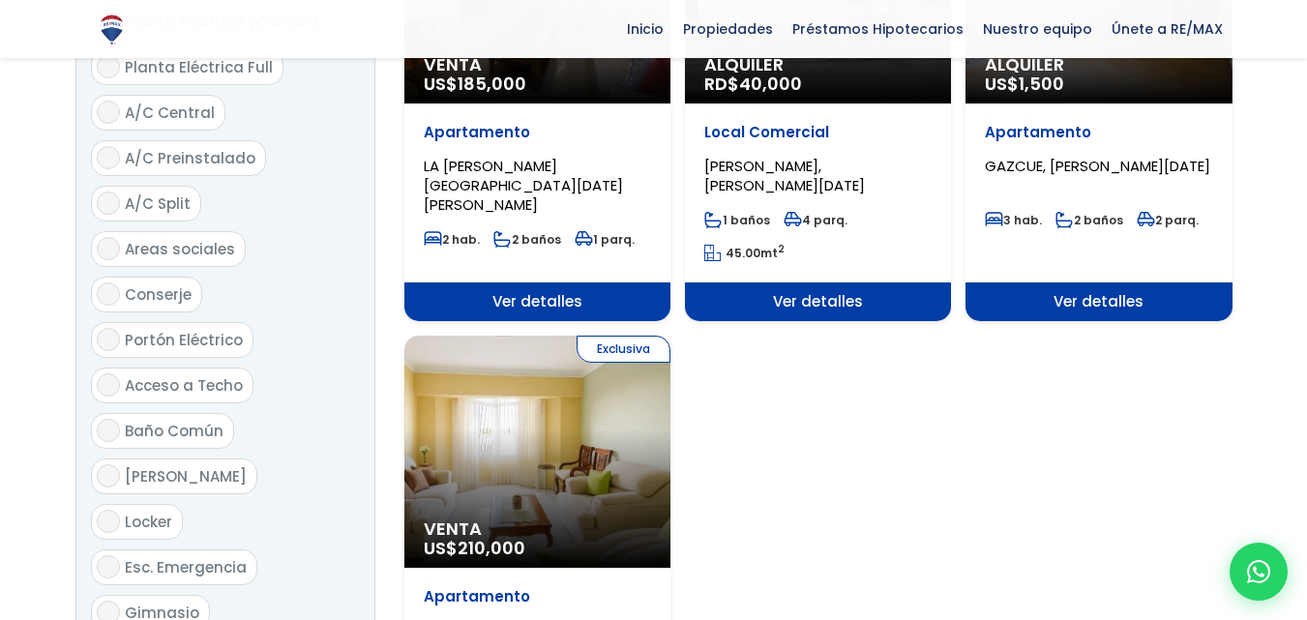
scroll to position [2129, 0]
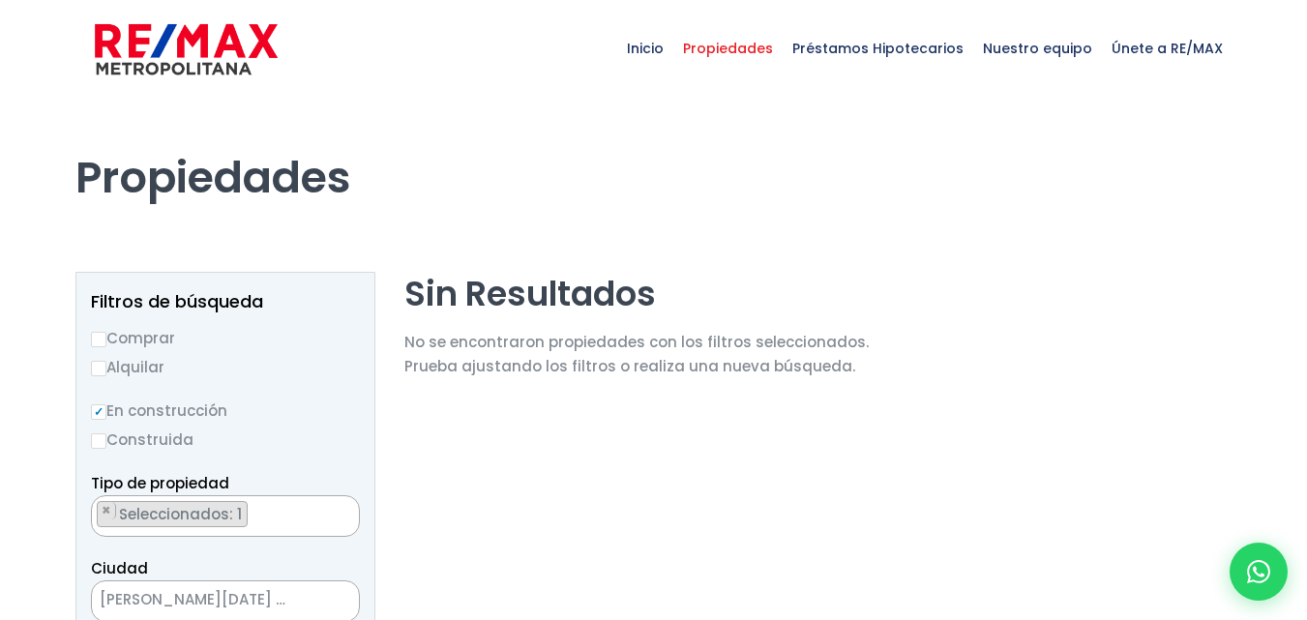
scroll to position [1202, 0]
select select "13152"
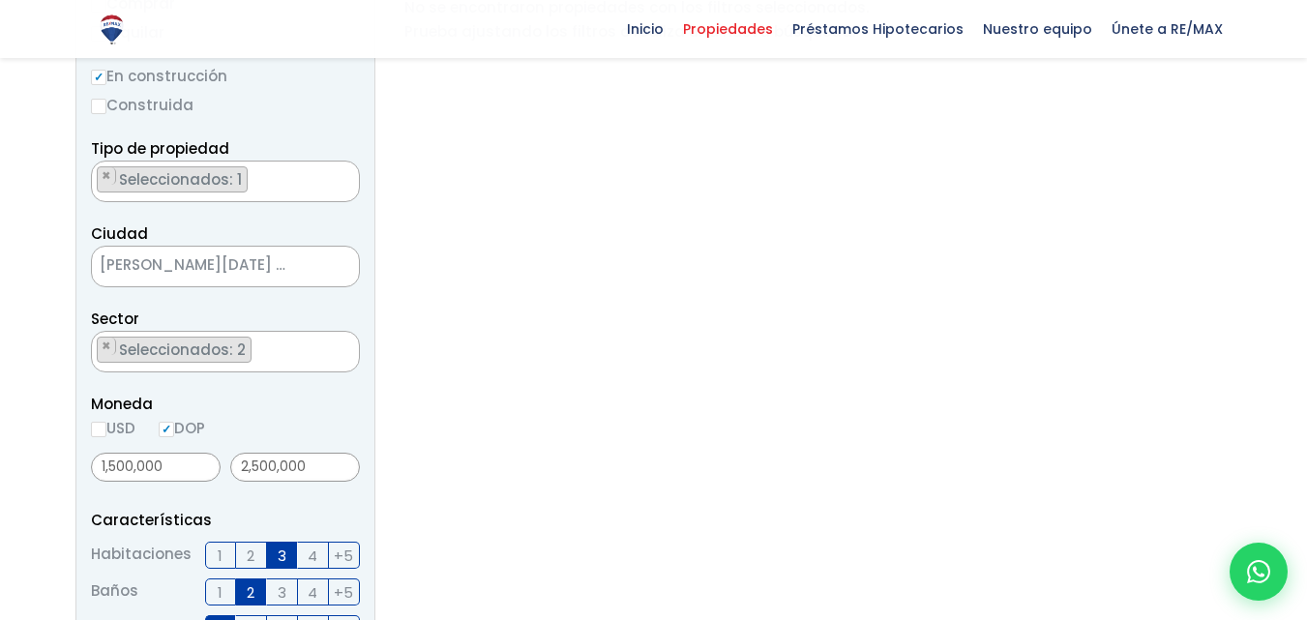
scroll to position [193, 0]
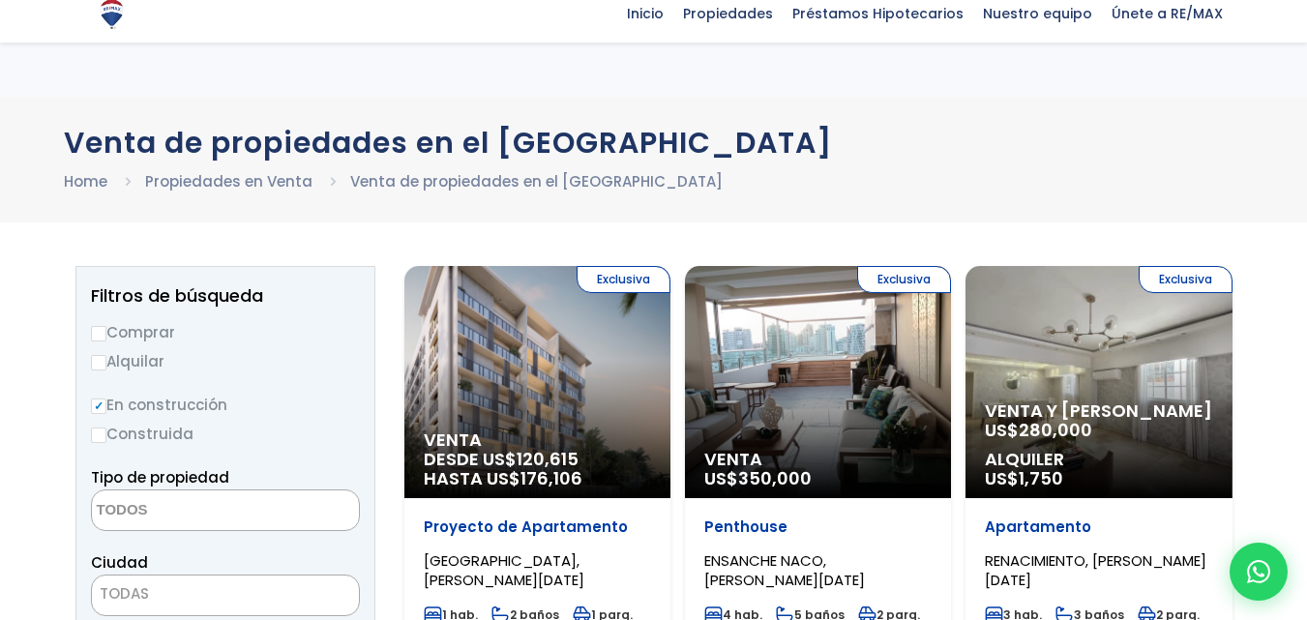
select select "148"
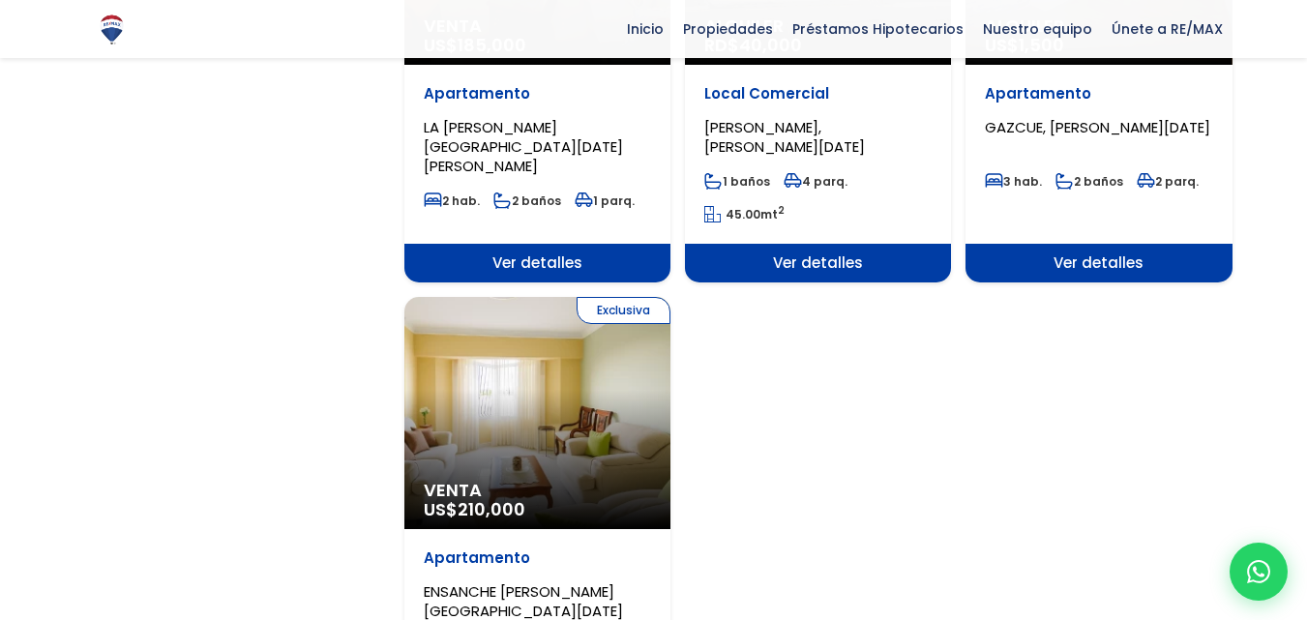
scroll to position [2516, 0]
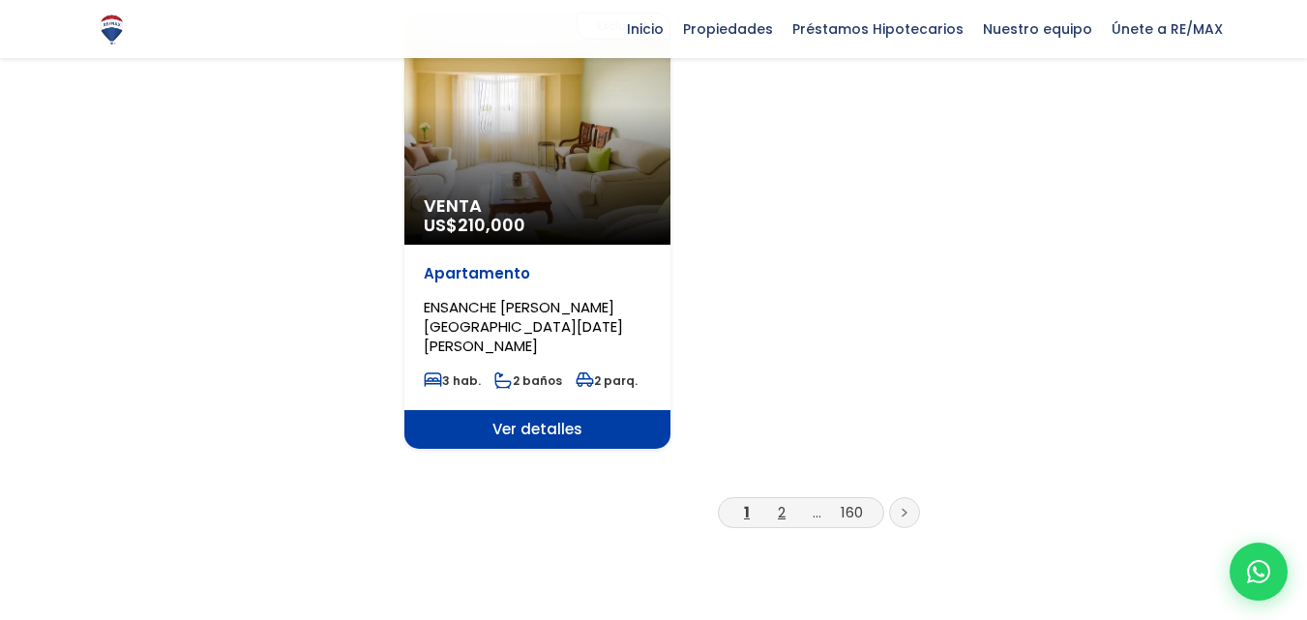
click at [779, 502] on link "2" at bounding box center [782, 512] width 8 height 20
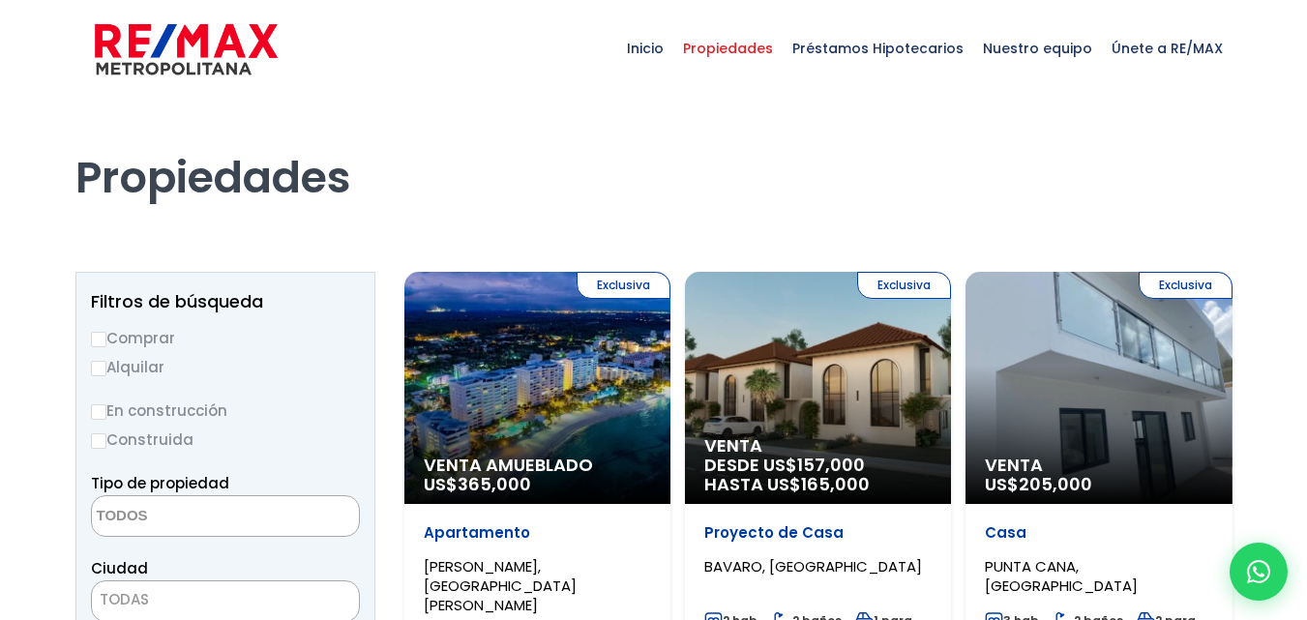
select select
